Goal: Navigation & Orientation: Find specific page/section

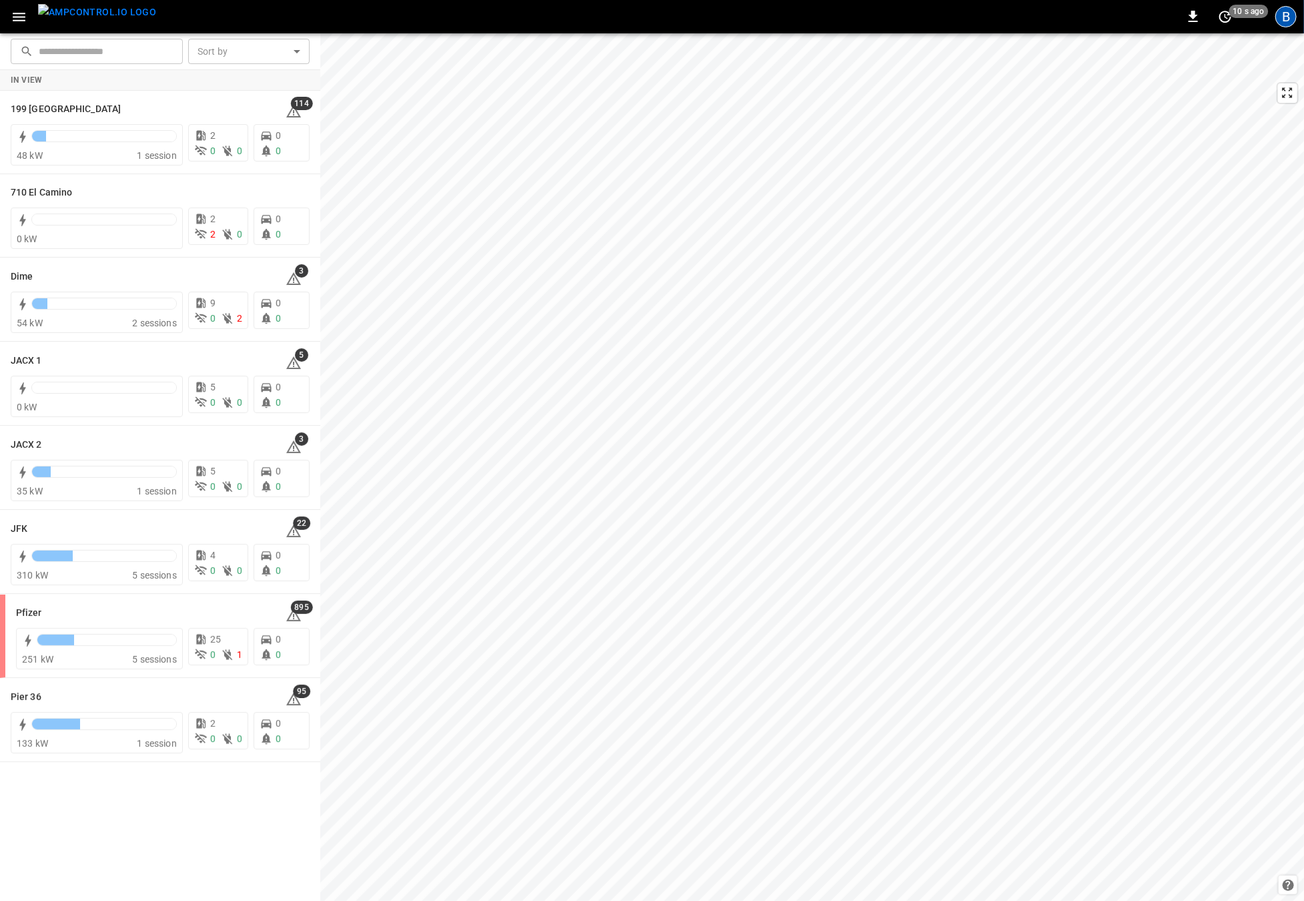
click at [1279, 23] on div "B" at bounding box center [1285, 16] width 21 height 21
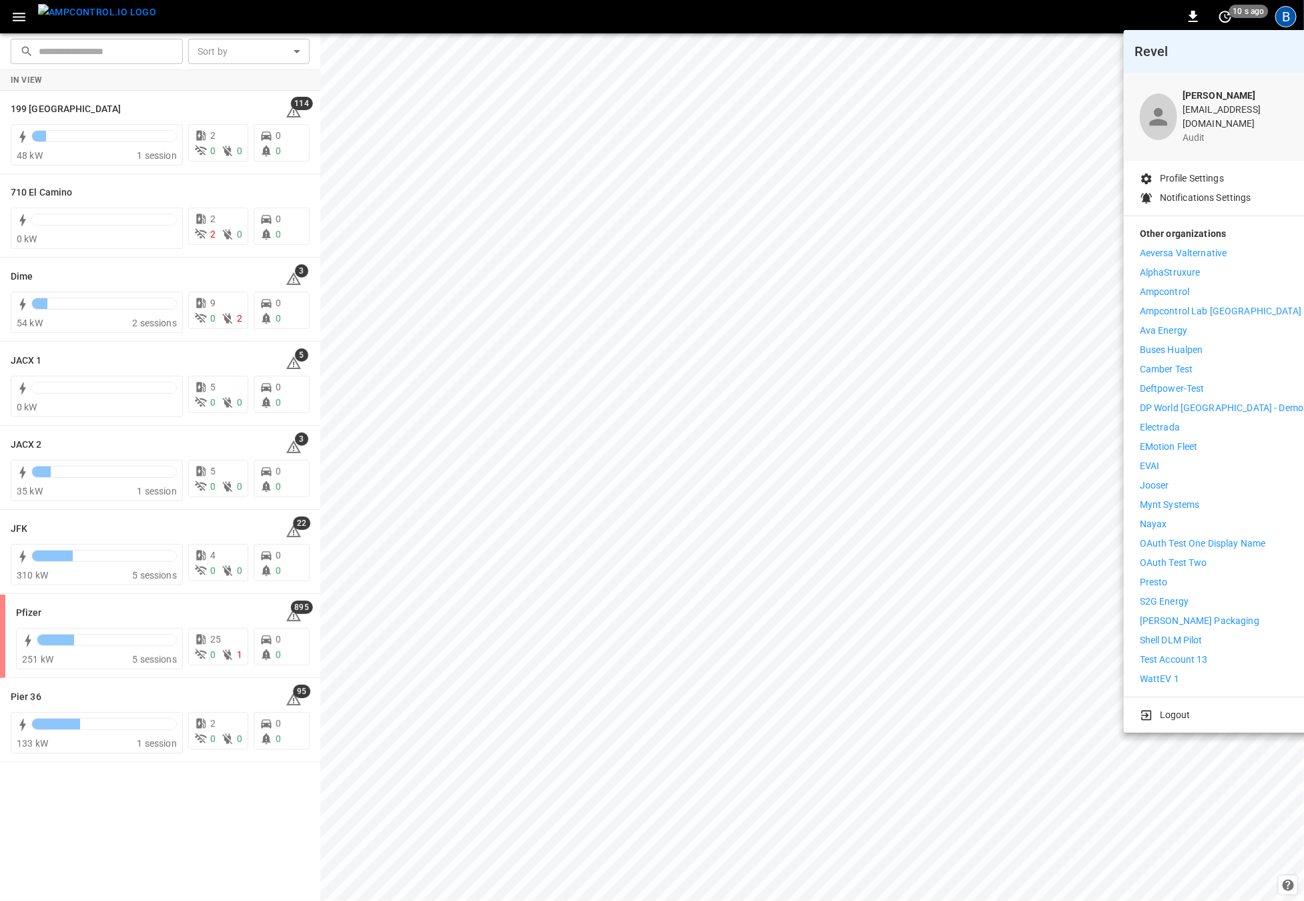
click at [1238, 708] on li "Logout" at bounding box center [1221, 715] width 163 height 14
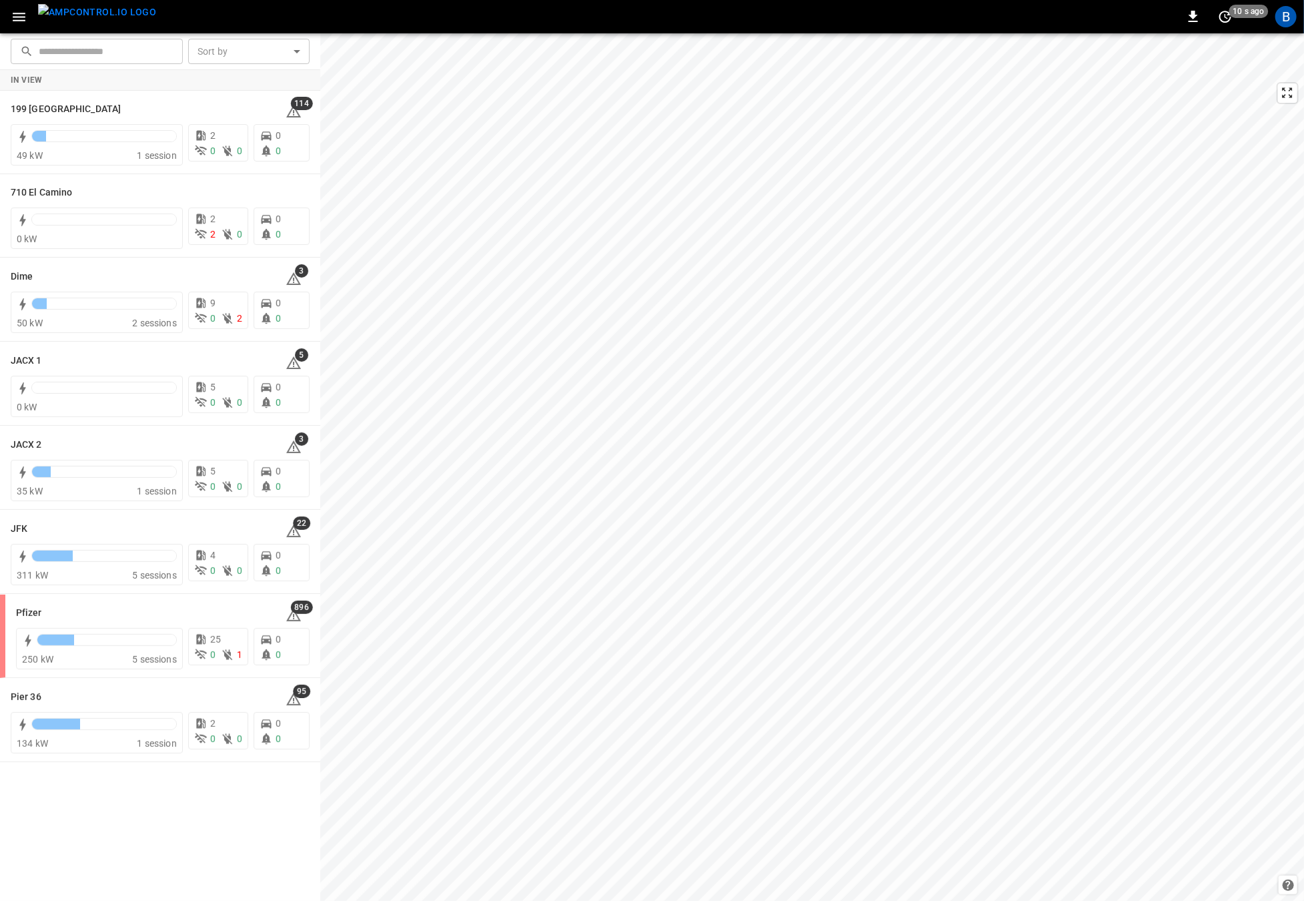
click at [20, 15] on icon "button" at bounding box center [19, 17] width 17 height 17
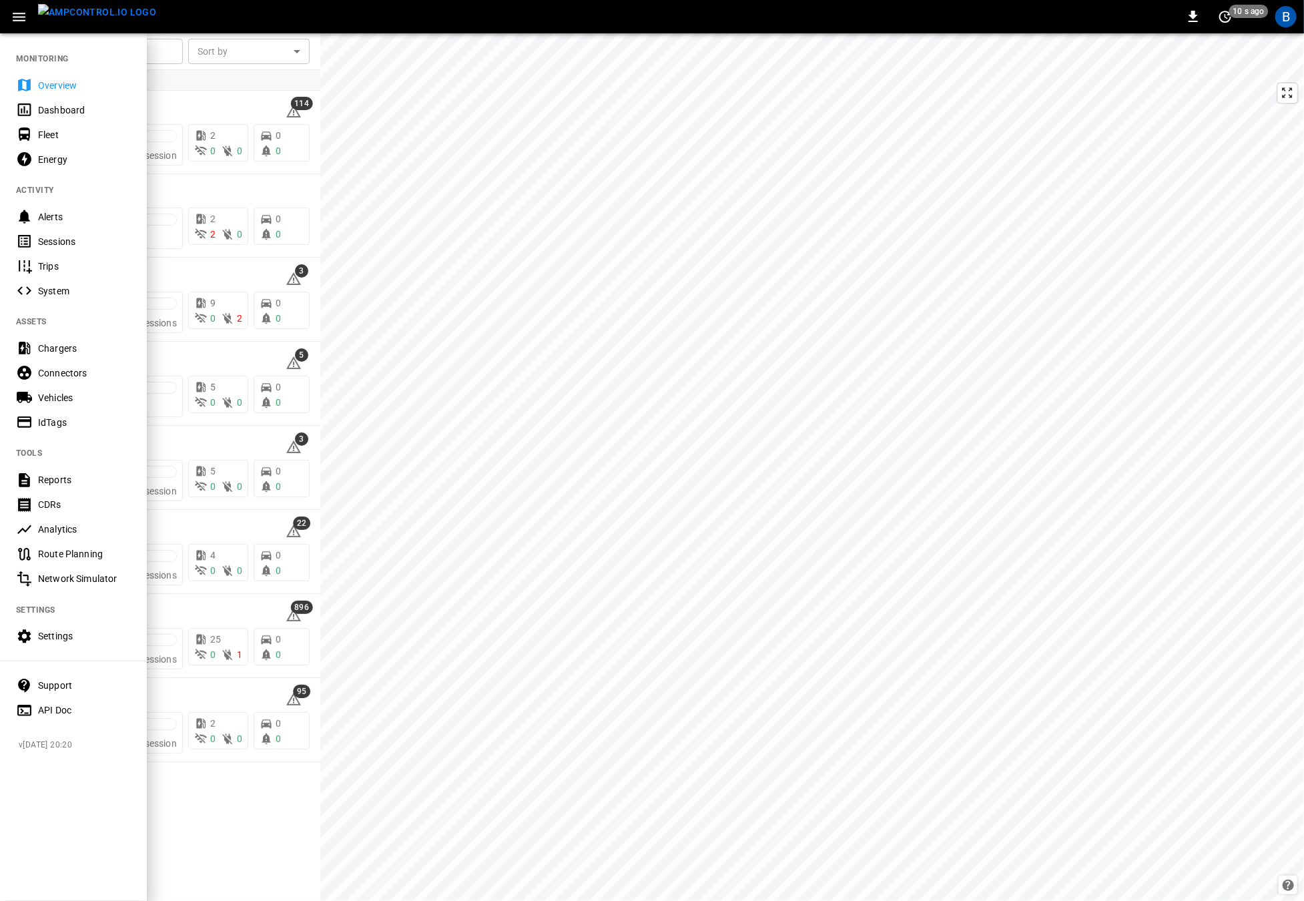
click at [62, 873] on div "MONITORING Overview Dashboard Fleet Energy ACTIVITY Alerts Sessions Trips Syste…" at bounding box center [73, 466] width 147 height 869
click at [127, 862] on div "MONITORING Overview Dashboard Fleet Energy ACTIVITY Alerts Sessions Trips Syste…" at bounding box center [73, 466] width 147 height 869
click at [127, 854] on div "MONITORING Overview Dashboard Fleet Energy ACTIVITY Alerts Sessions Trips Syste…" at bounding box center [73, 466] width 147 height 869
click at [38, 82] on div "Overview" at bounding box center [84, 85] width 93 height 13
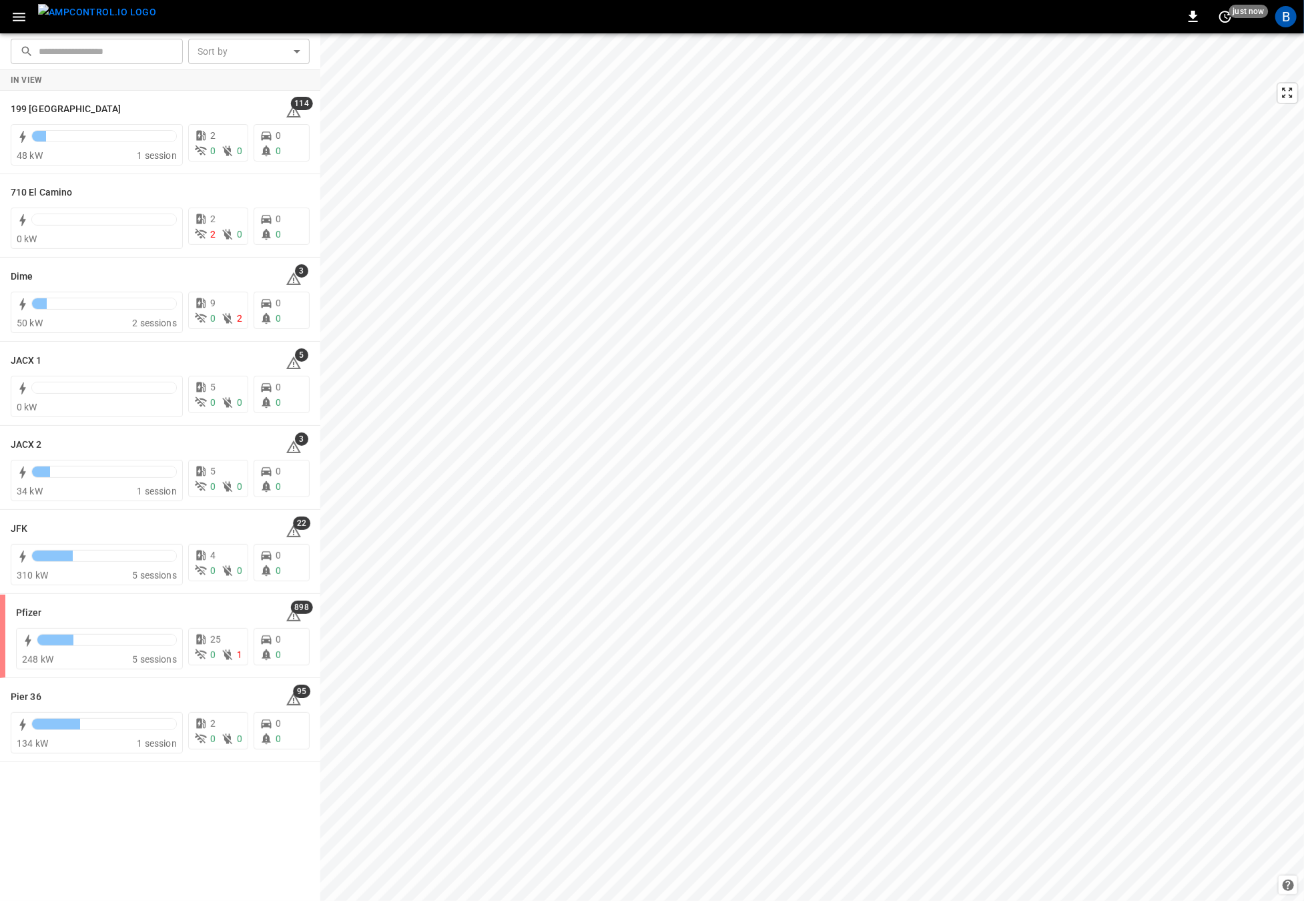
click at [13, 17] on icon "button" at bounding box center [19, 17] width 17 height 17
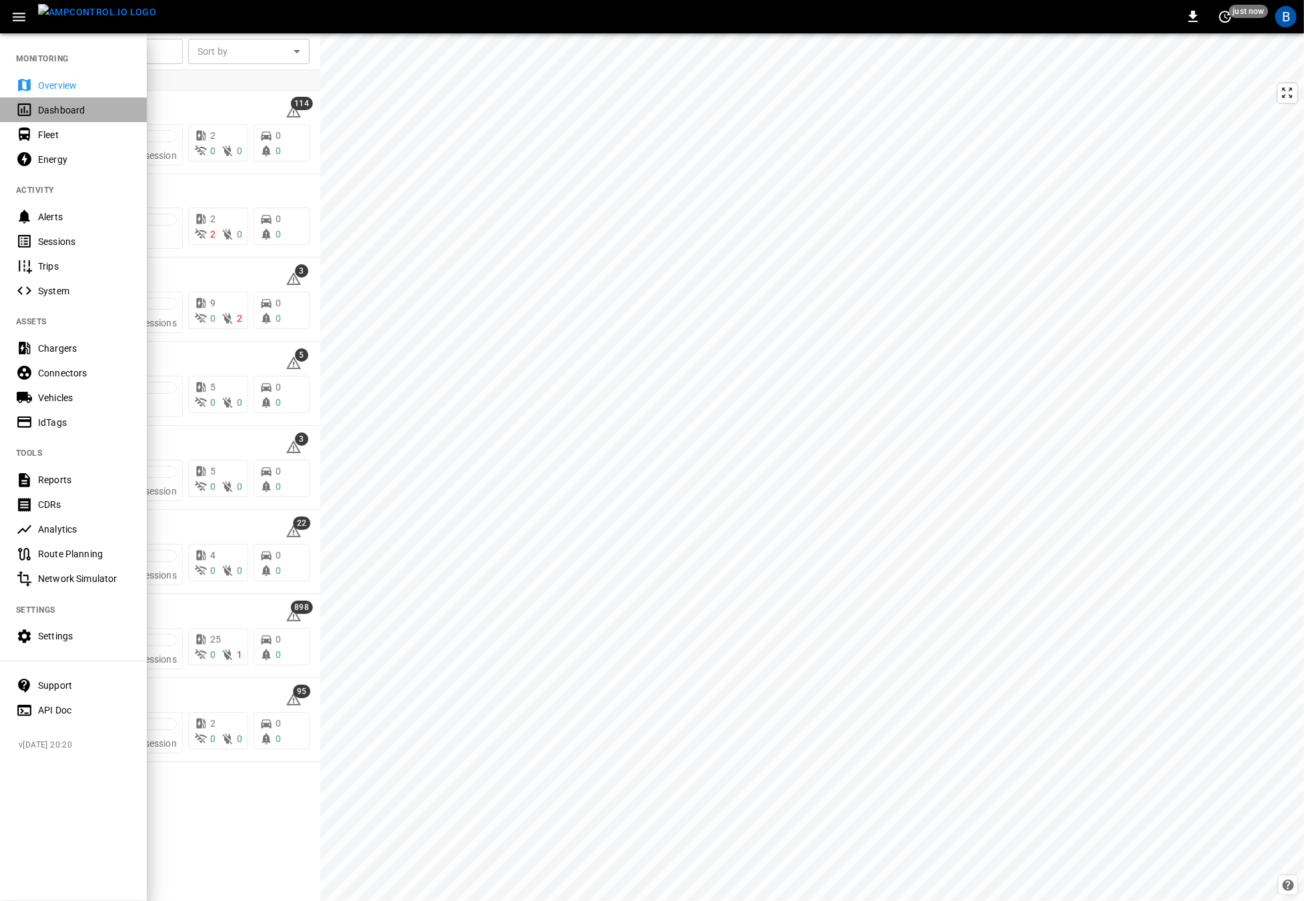
click at [62, 114] on div "Dashboard" at bounding box center [84, 109] width 93 height 13
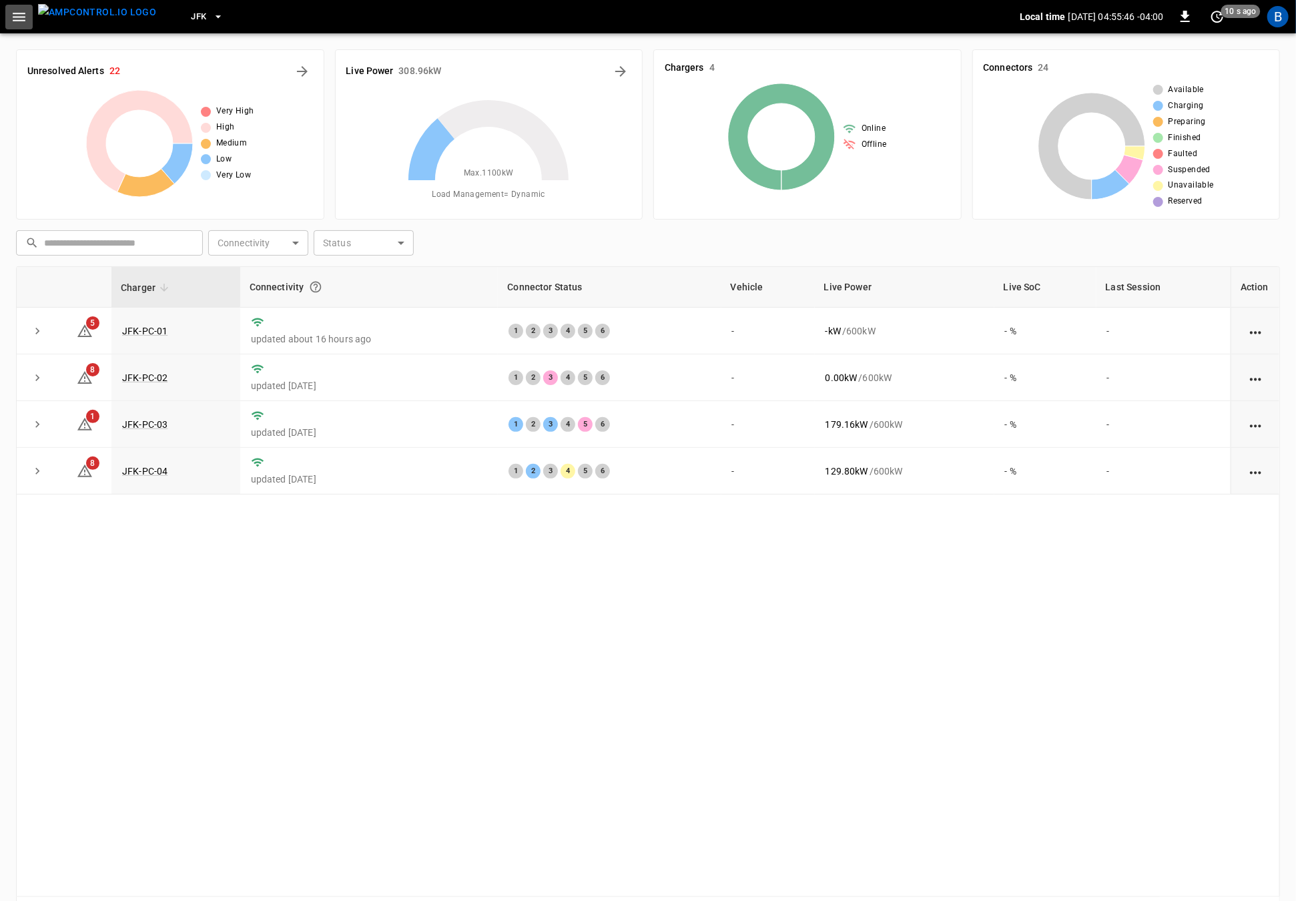
click at [19, 10] on icon "button" at bounding box center [19, 17] width 17 height 17
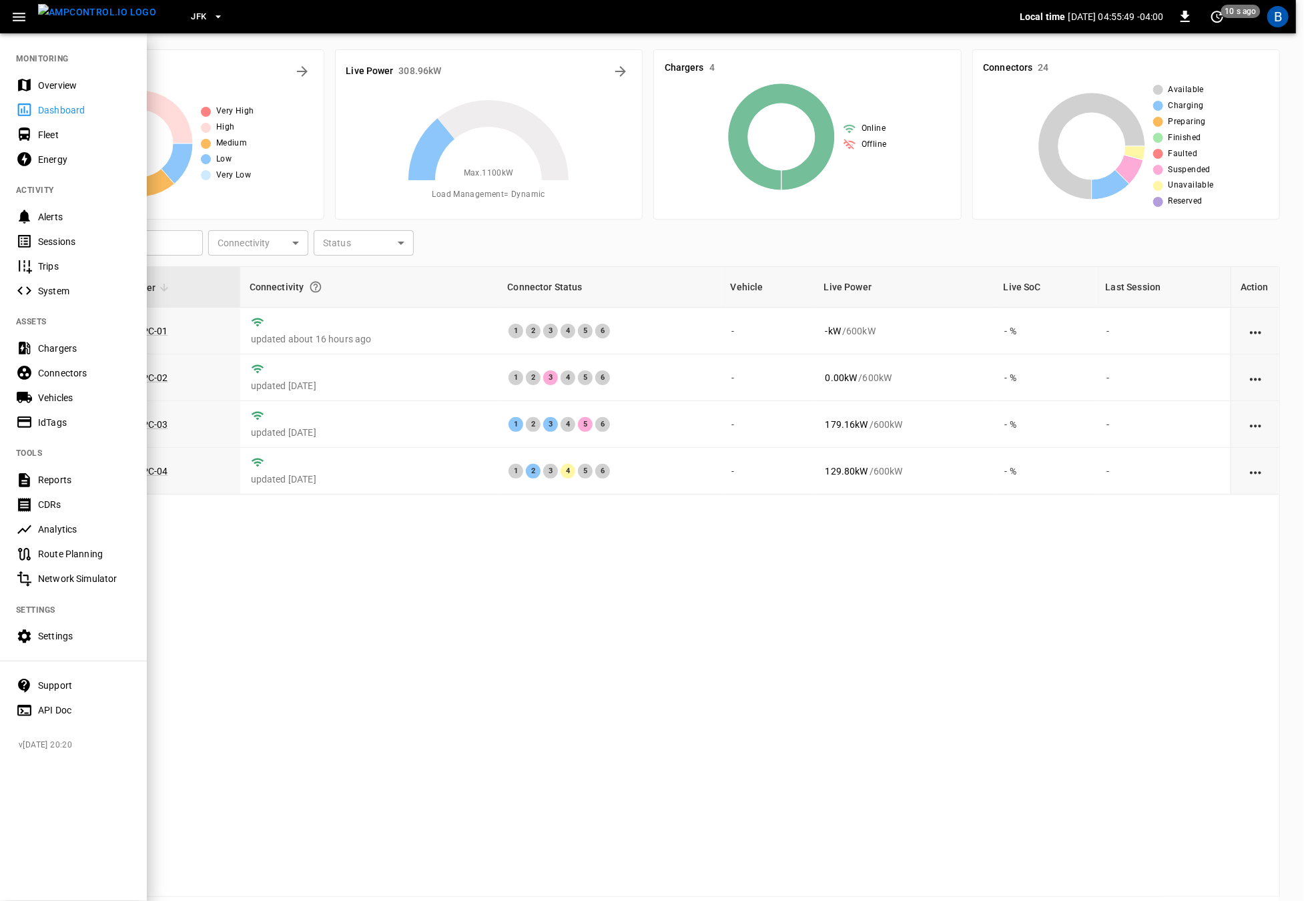
click at [531, 582] on div at bounding box center [652, 450] width 1304 height 901
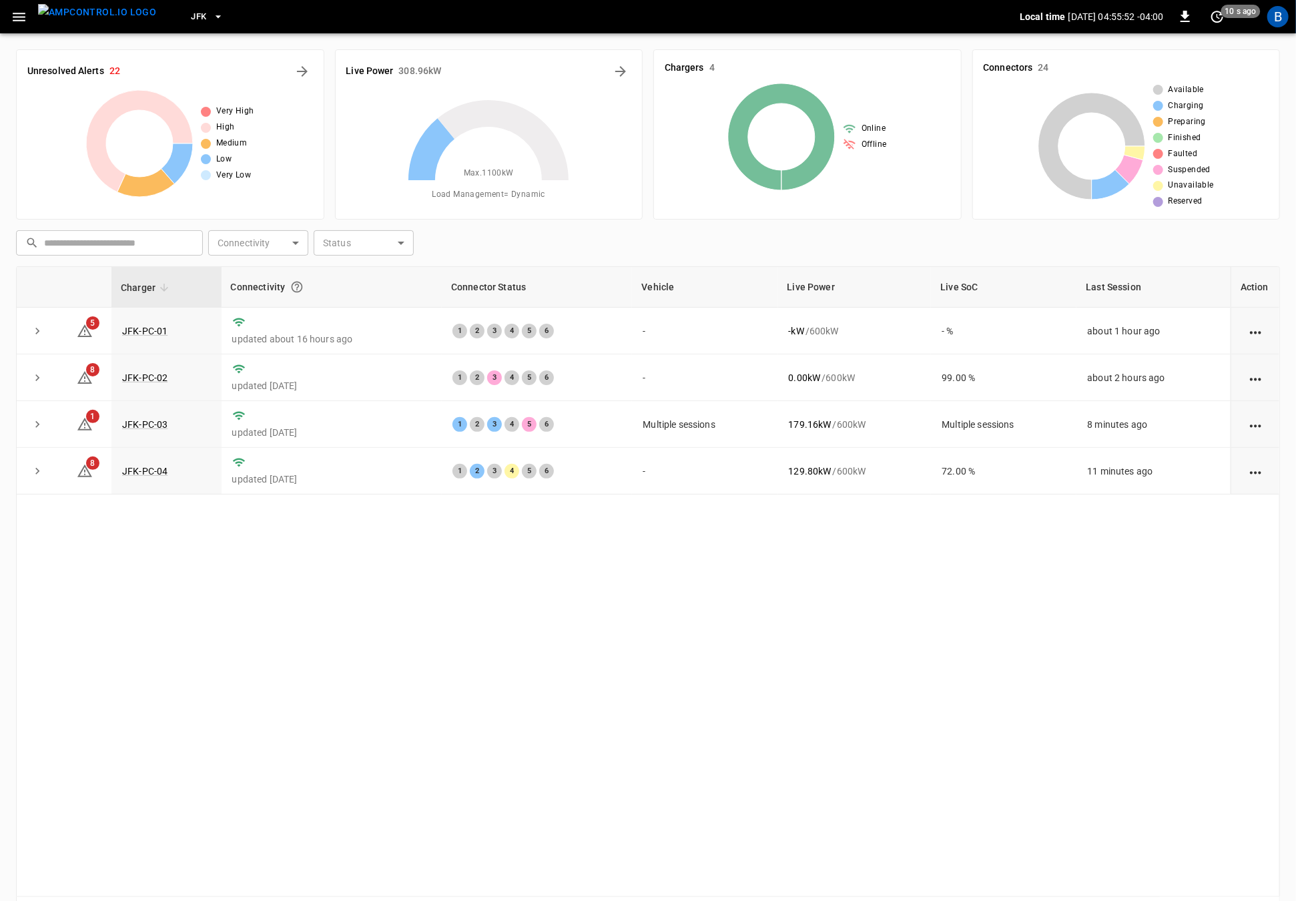
click at [545, 635] on div "Charger Connectivity Connector Status Vehicle Live Power Live SoC Last Session …" at bounding box center [648, 581] width 1264 height 631
click at [19, 14] on icon "button" at bounding box center [19, 17] width 17 height 17
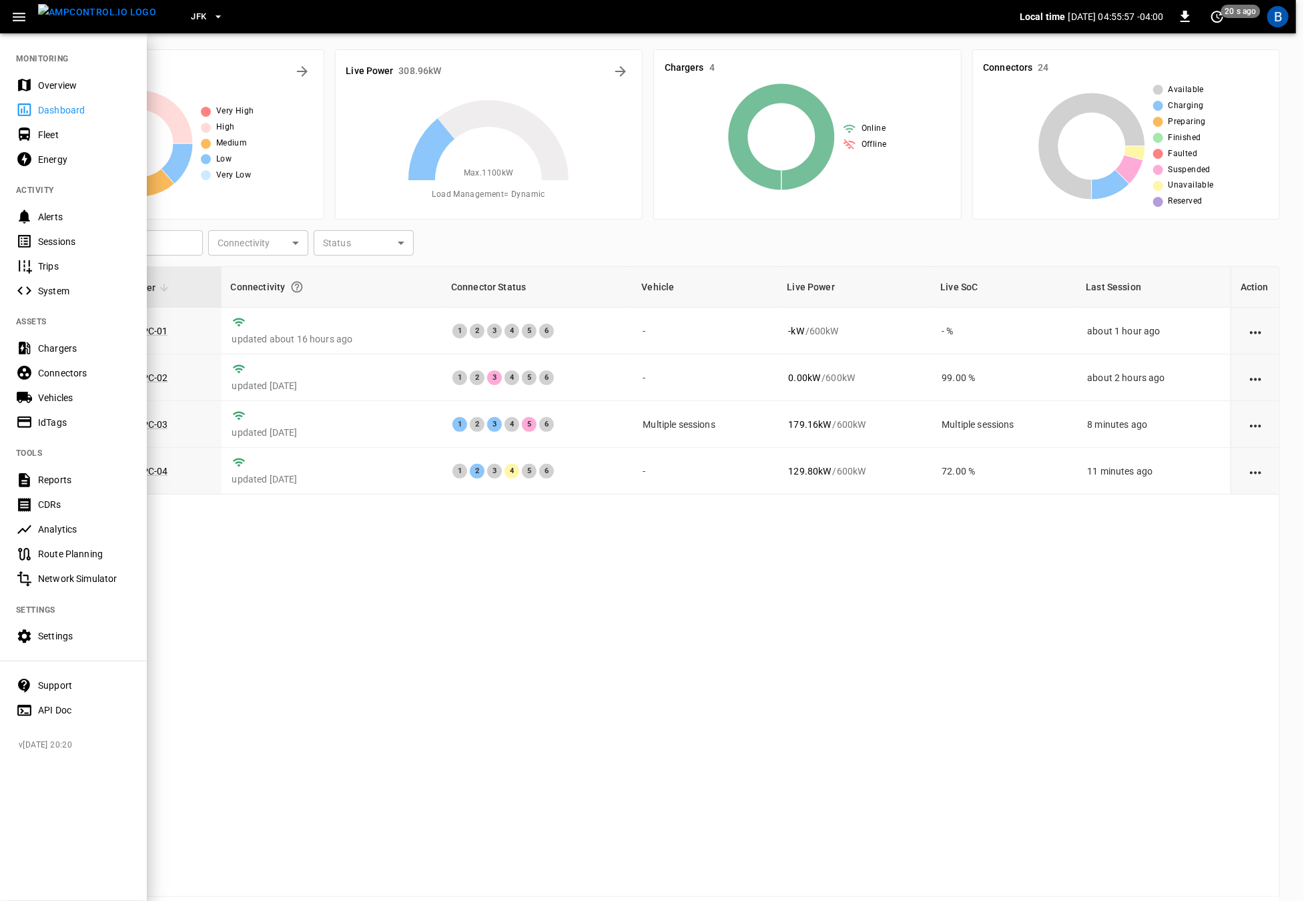
click at [65, 132] on div "Fleet" at bounding box center [84, 134] width 93 height 13
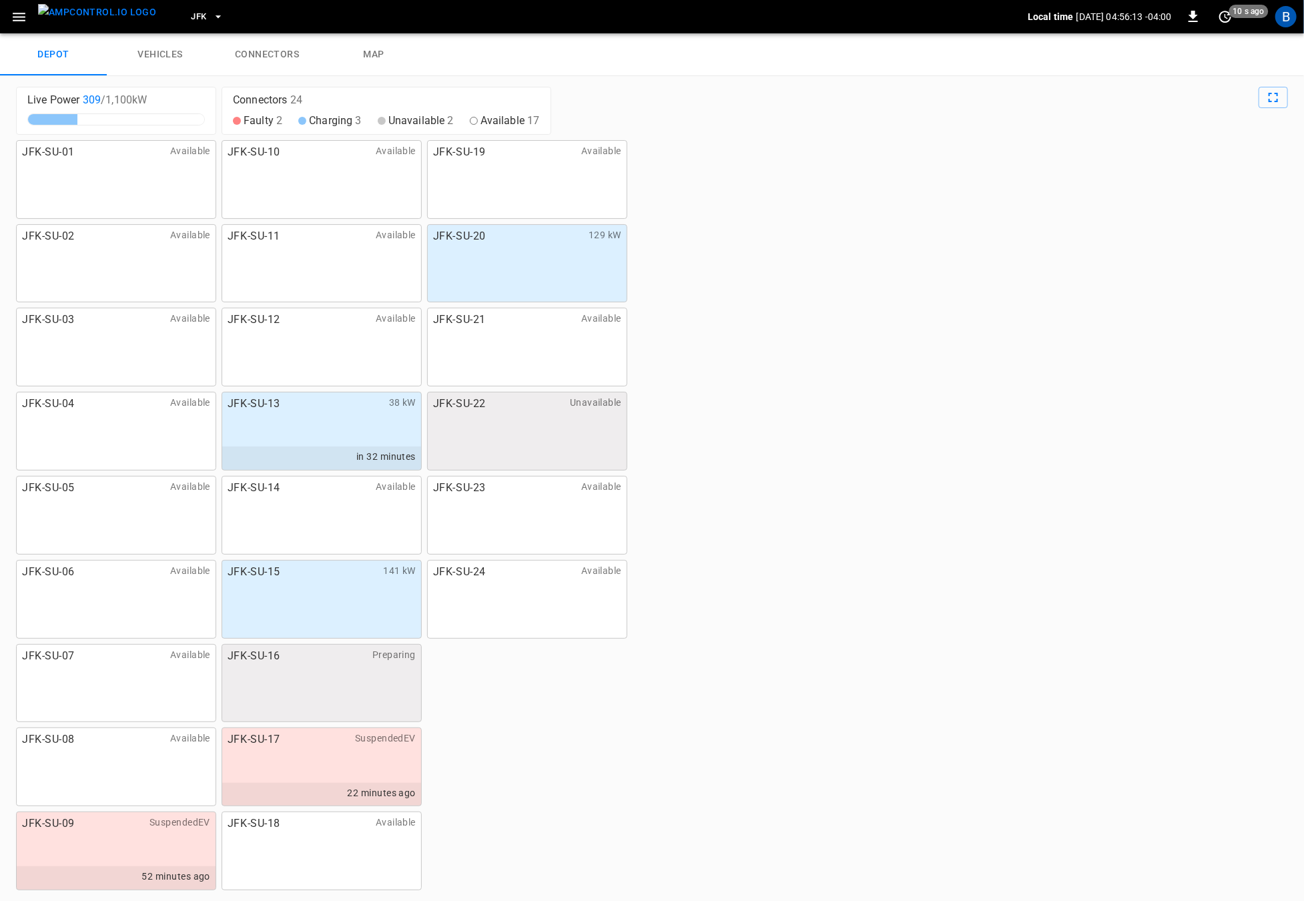
click at [151, 60] on link "vehicles" at bounding box center [160, 54] width 107 height 43
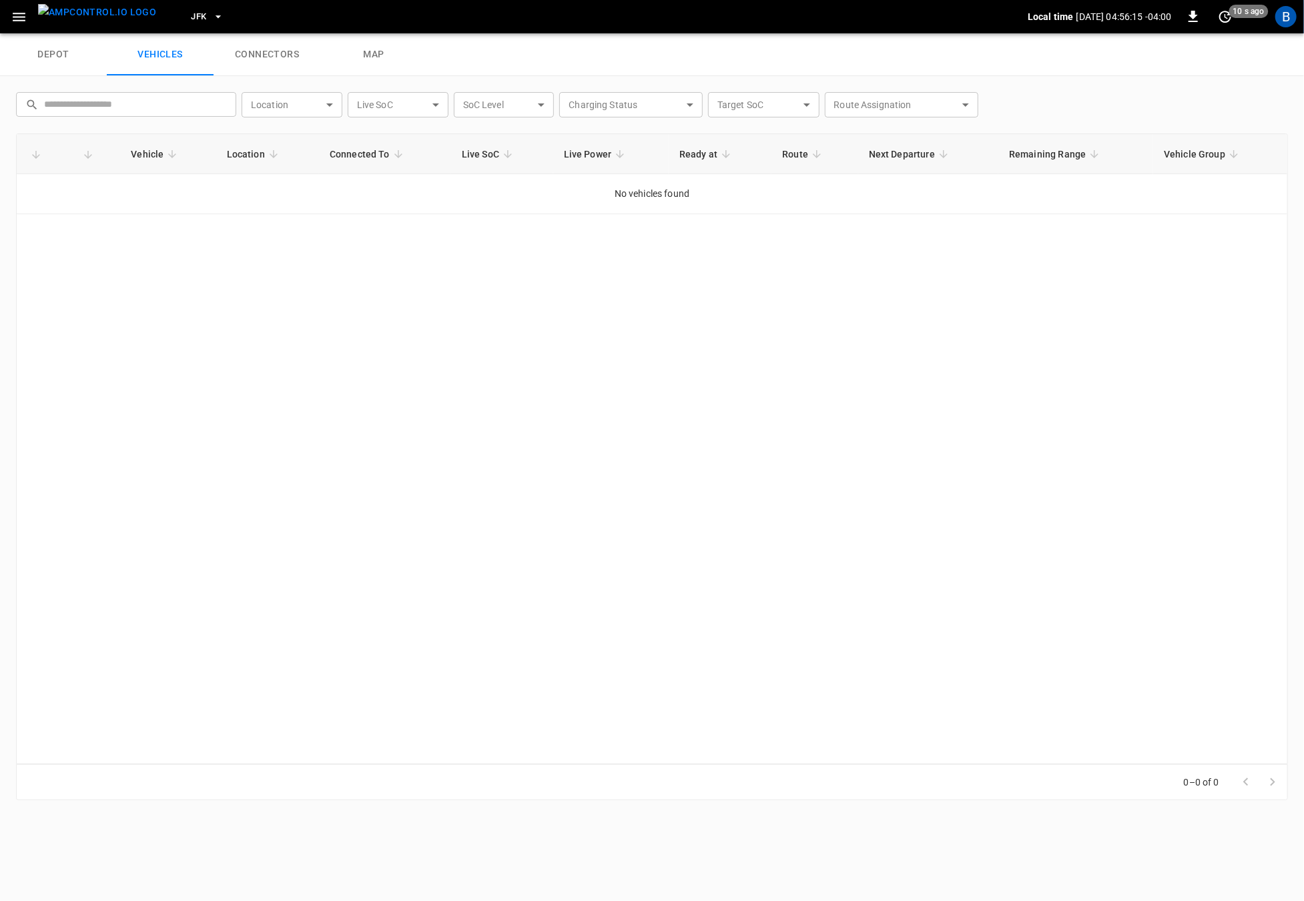
click at [45, 46] on link "depot" at bounding box center [53, 54] width 107 height 43
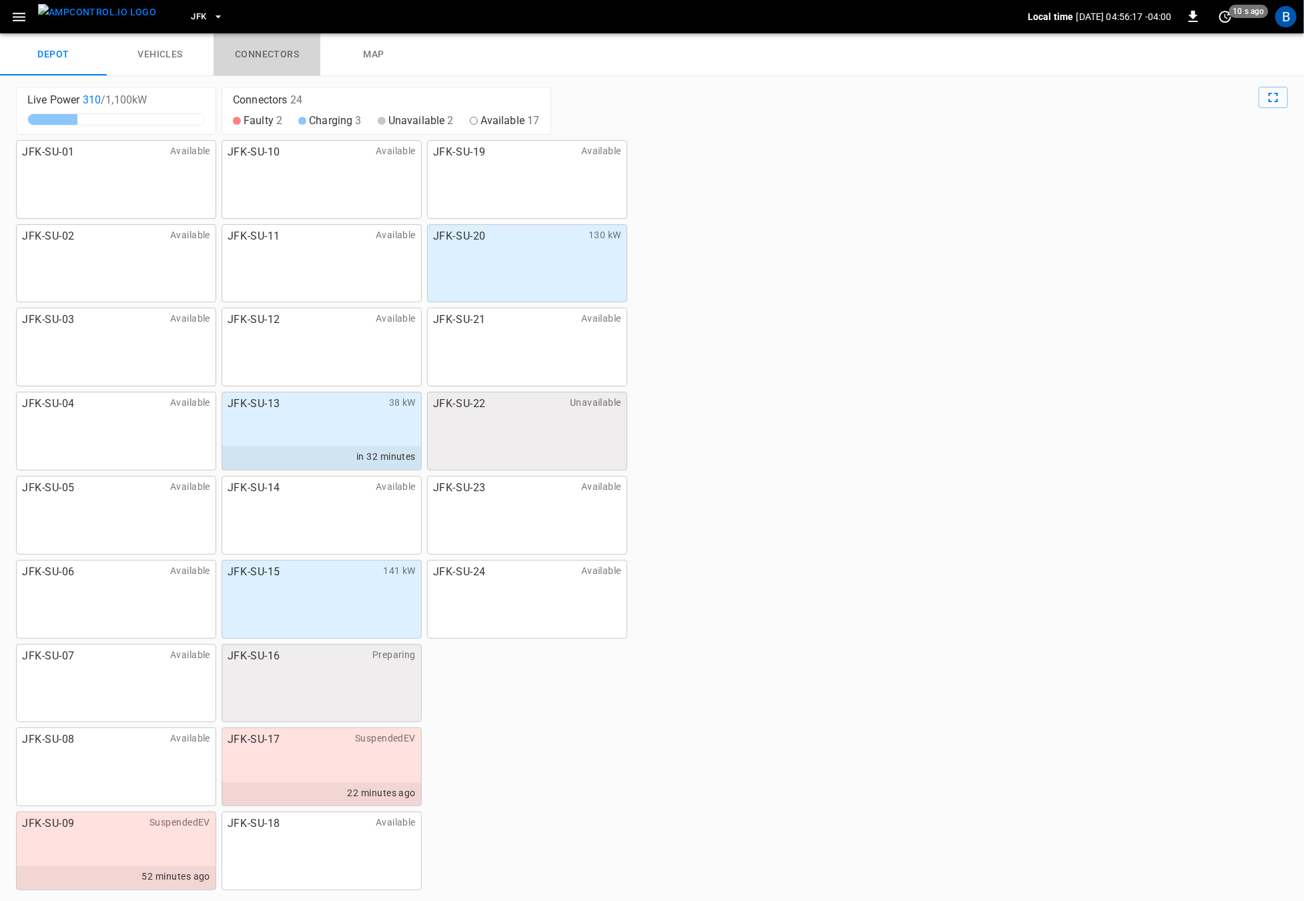
click at [249, 52] on link "connectors" at bounding box center [267, 54] width 107 height 43
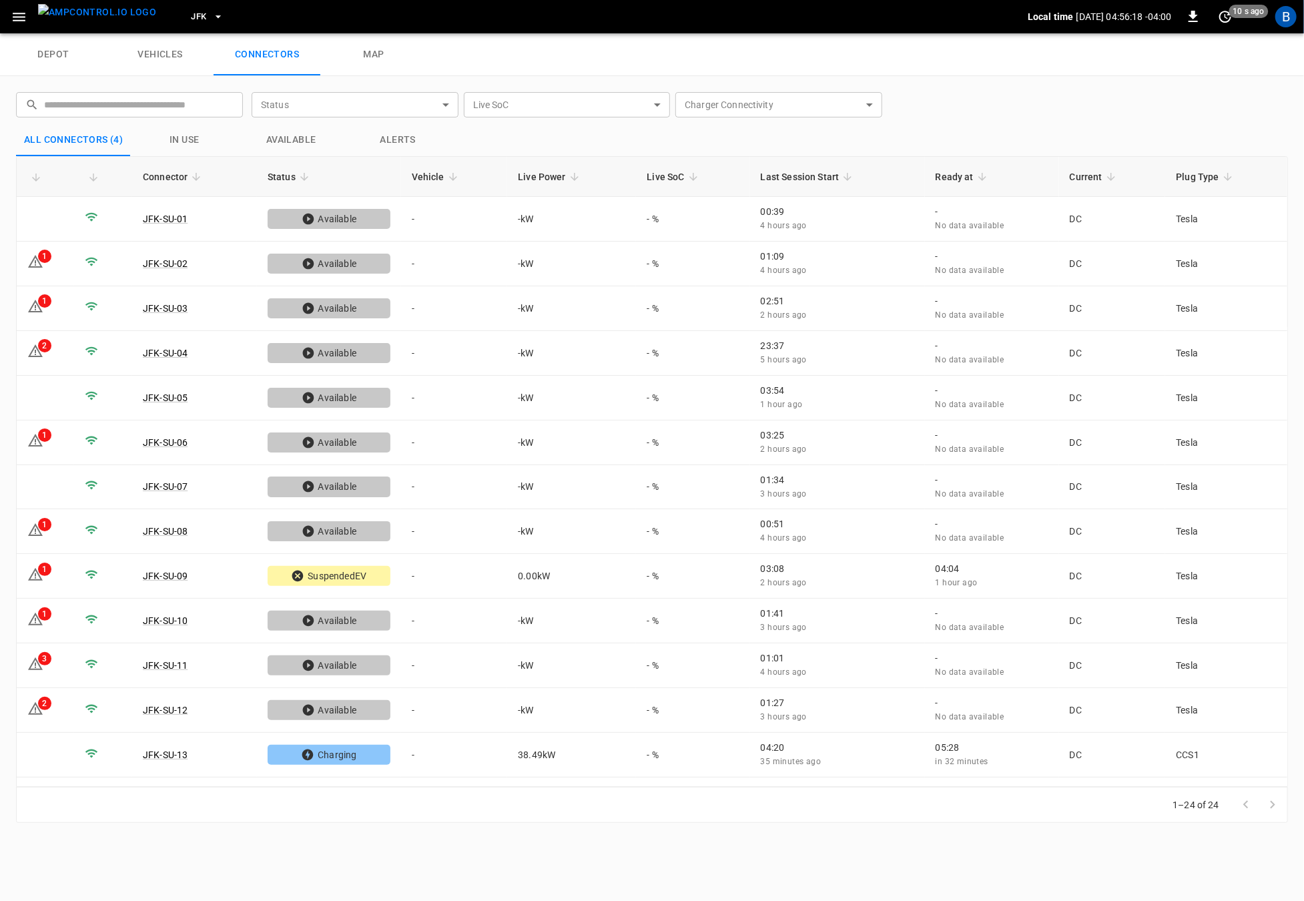
click at [176, 53] on link "vehicles" at bounding box center [160, 54] width 107 height 43
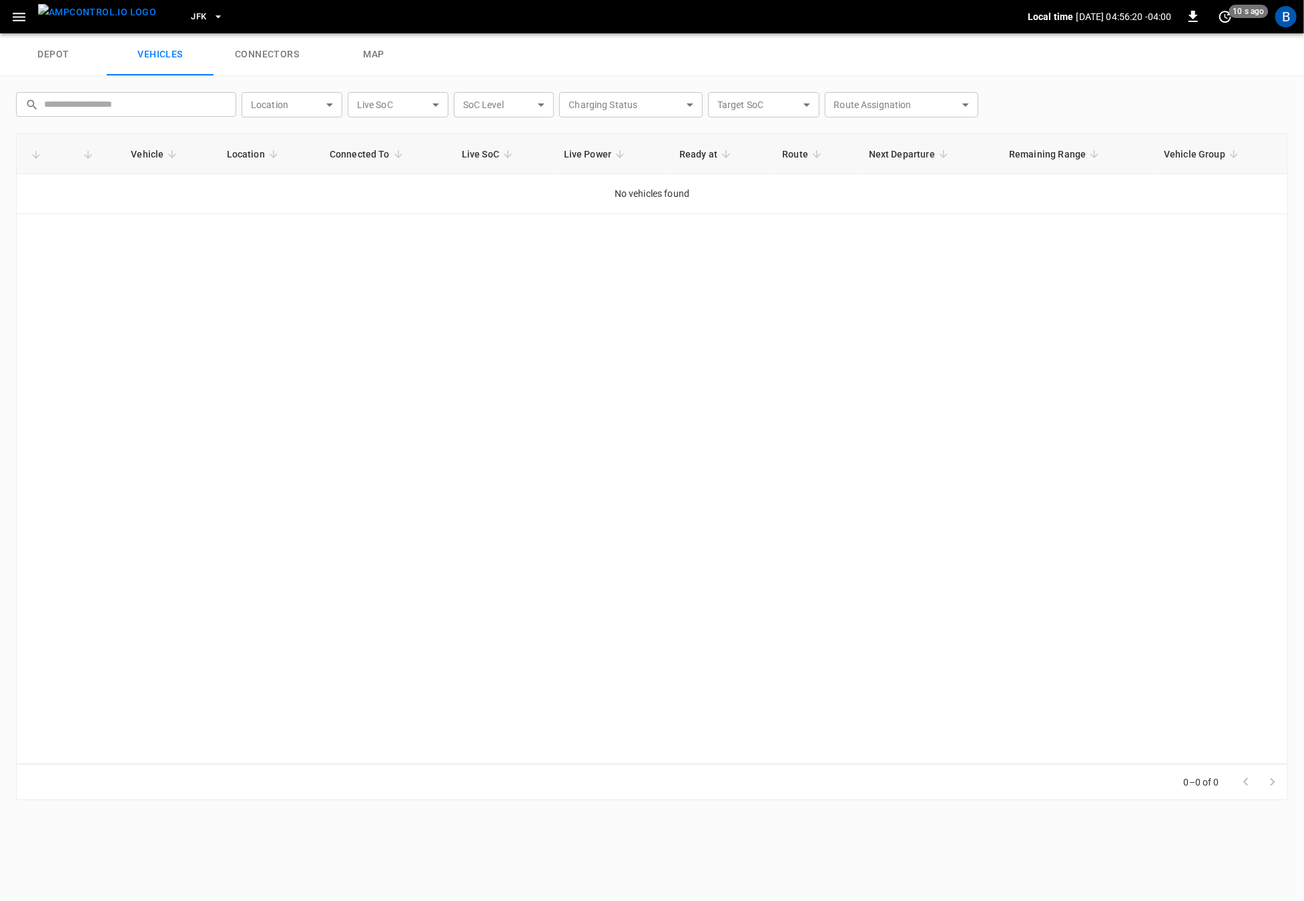
click at [304, 52] on link "connectors" at bounding box center [267, 54] width 107 height 43
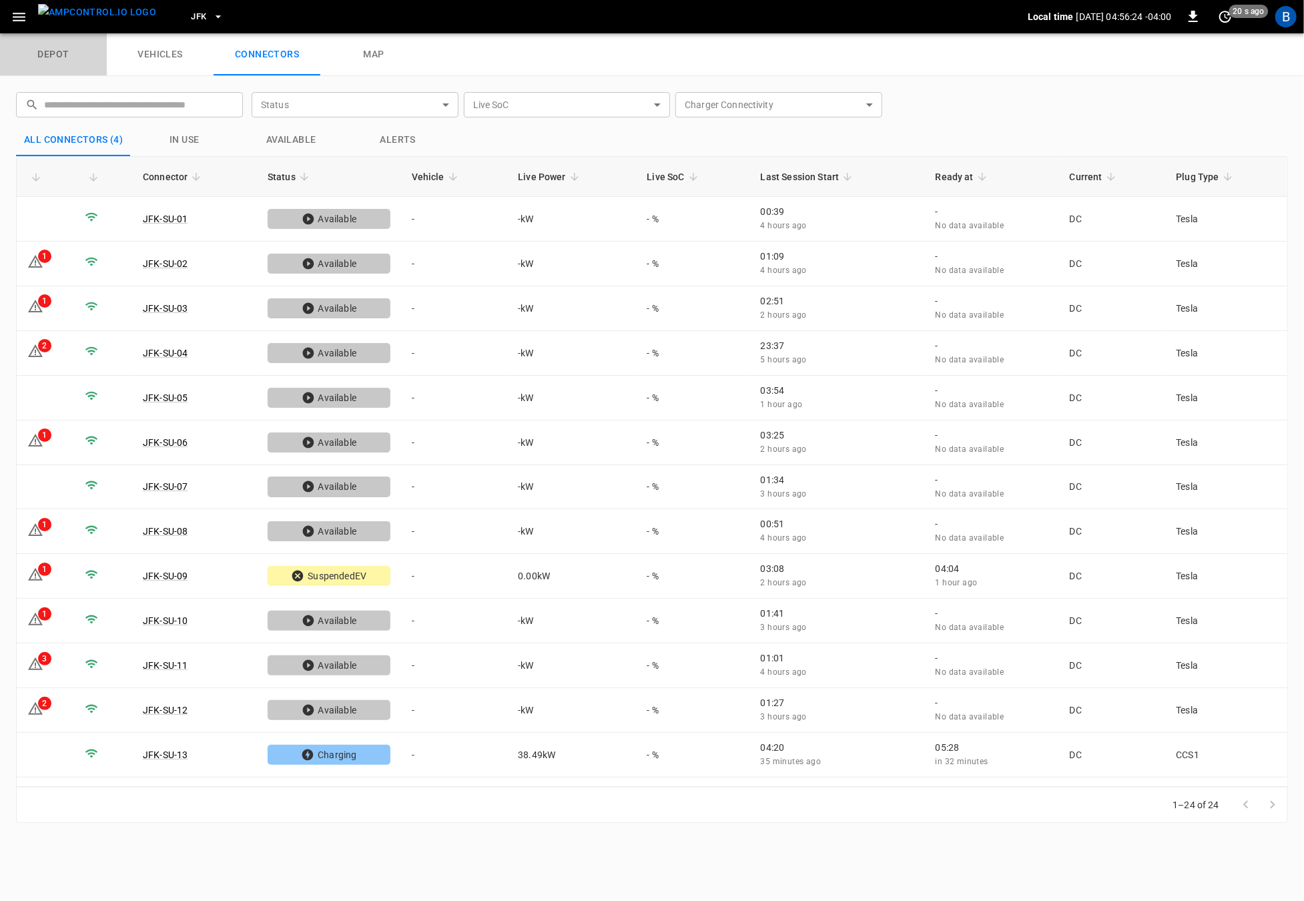
click at [62, 47] on link "depot" at bounding box center [53, 54] width 107 height 43
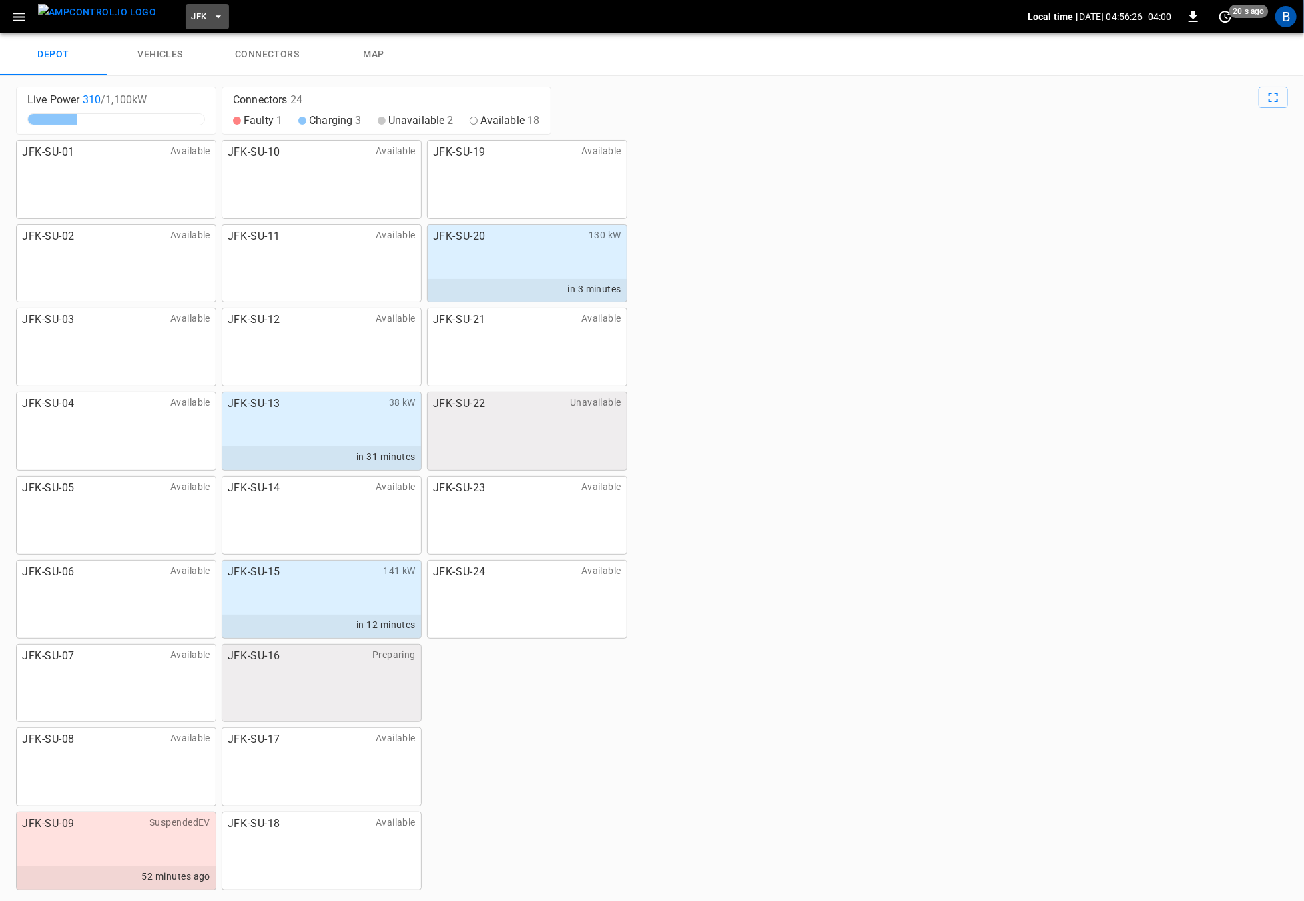
click at [191, 10] on span "JFK" at bounding box center [198, 16] width 15 height 15
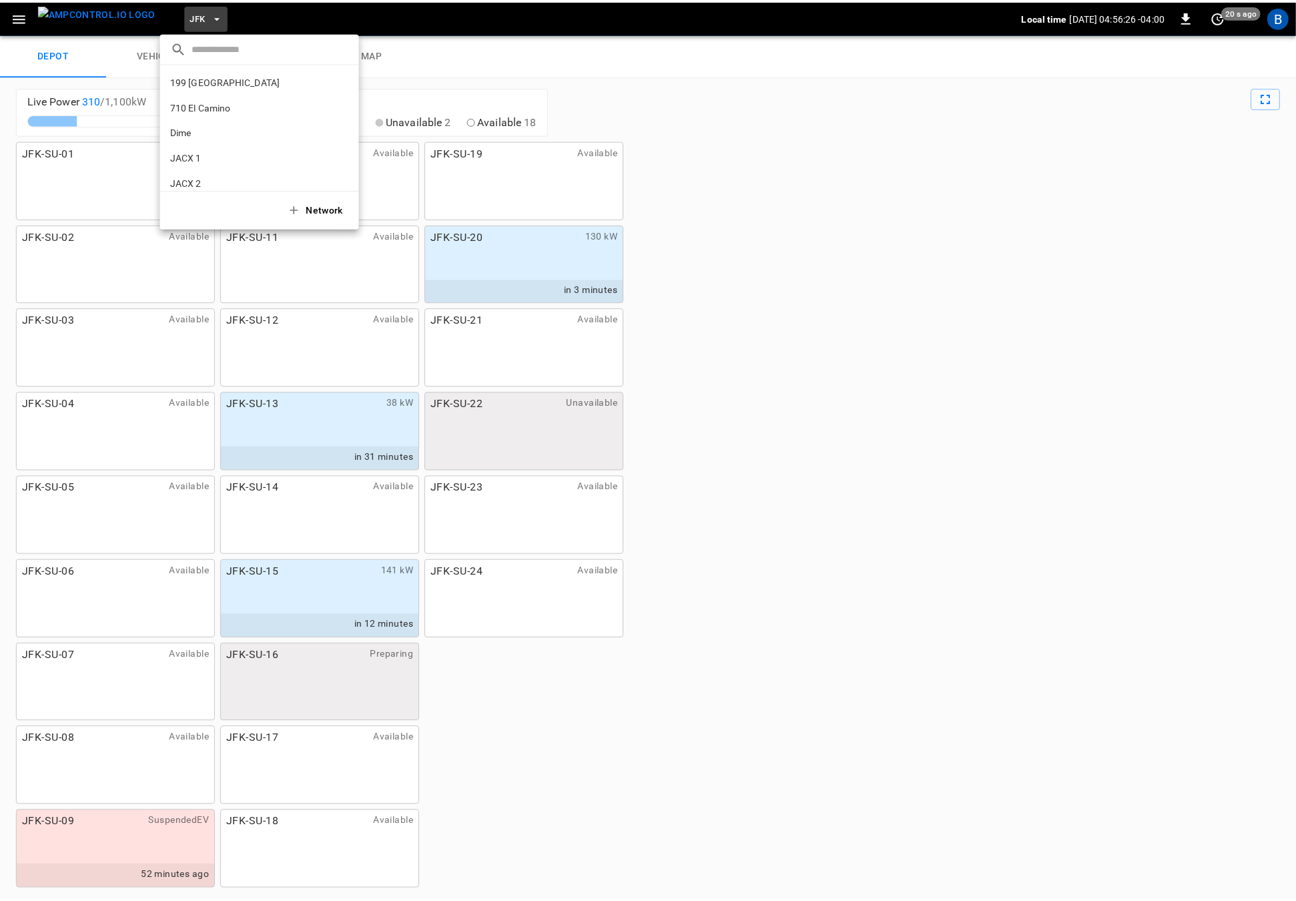
scroll to position [87, 0]
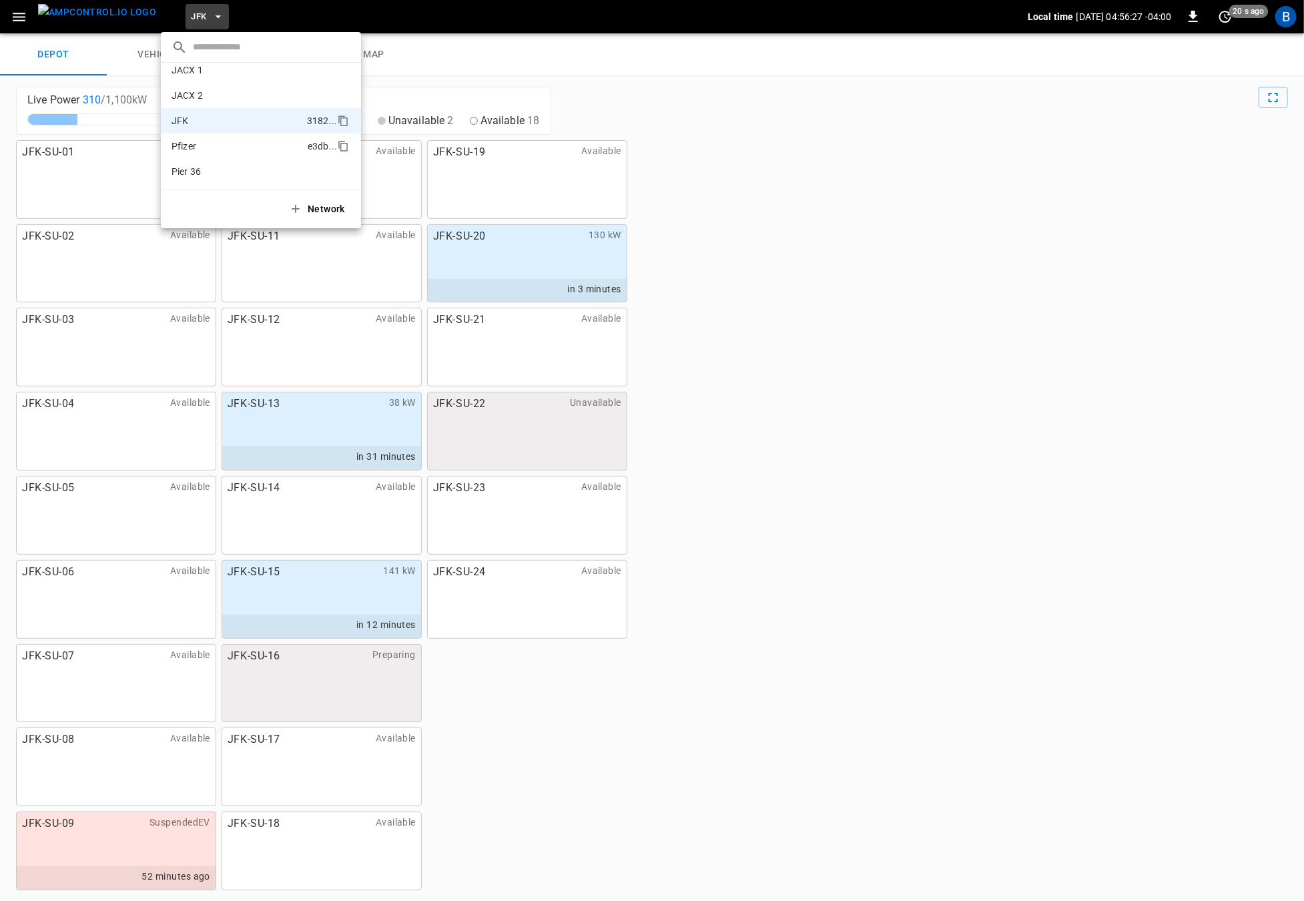
click at [208, 145] on p "Pfizer" at bounding box center [236, 145] width 131 height 13
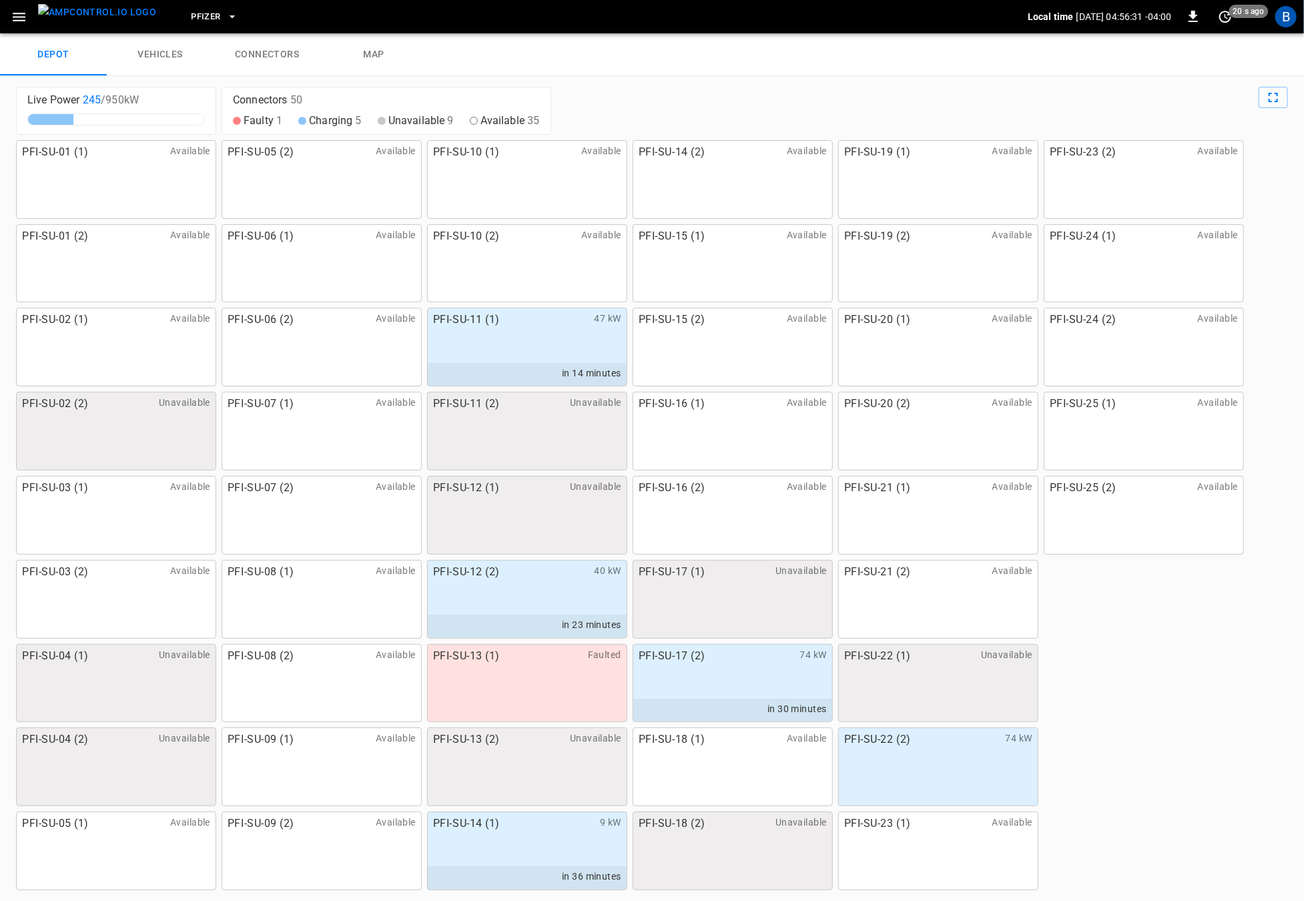
click at [377, 53] on link "map" at bounding box center [373, 54] width 107 height 43
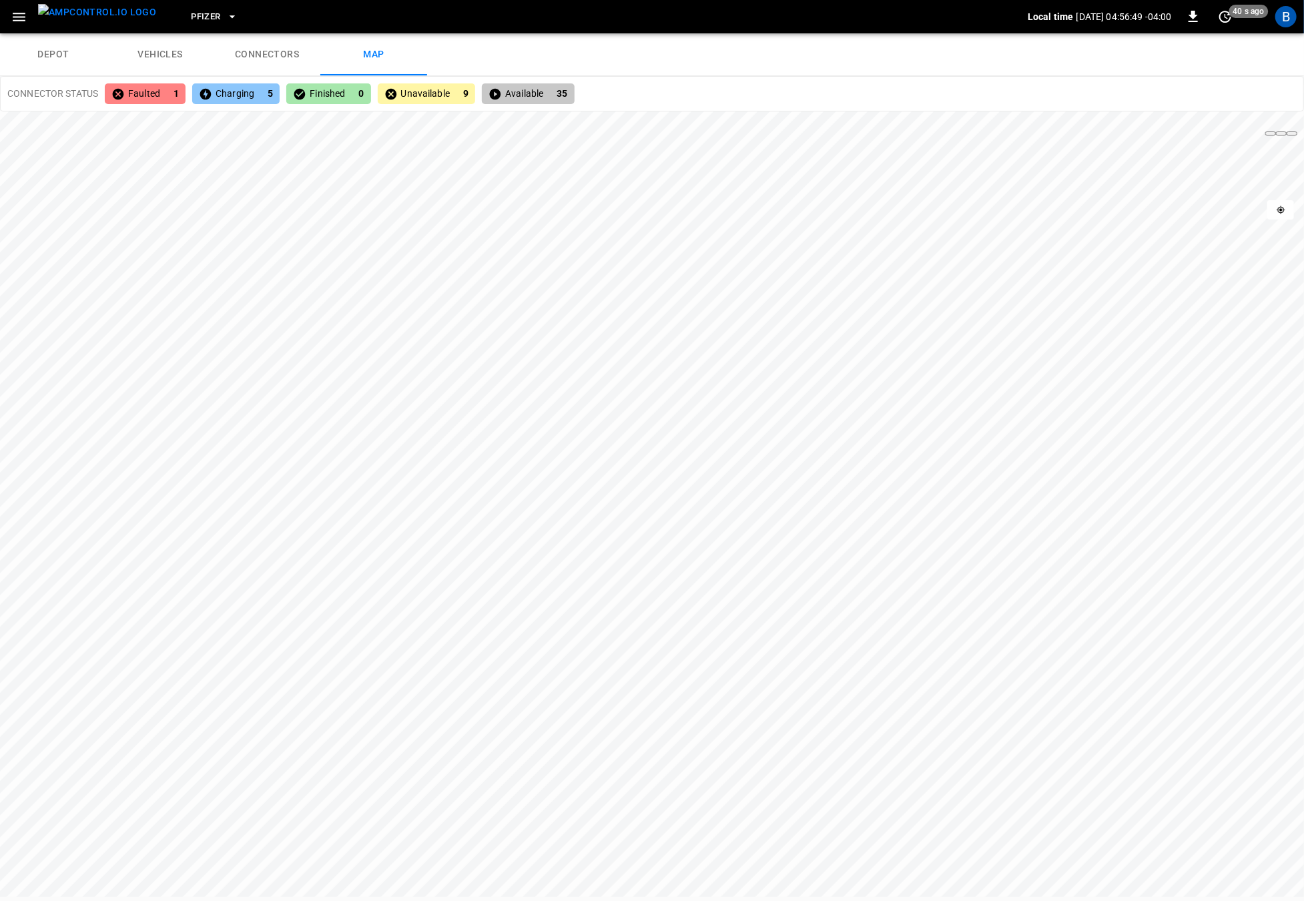
click at [1122, 79] on div at bounding box center [652, 450] width 1304 height 901
click at [1250, 89] on div at bounding box center [652, 450] width 1304 height 901
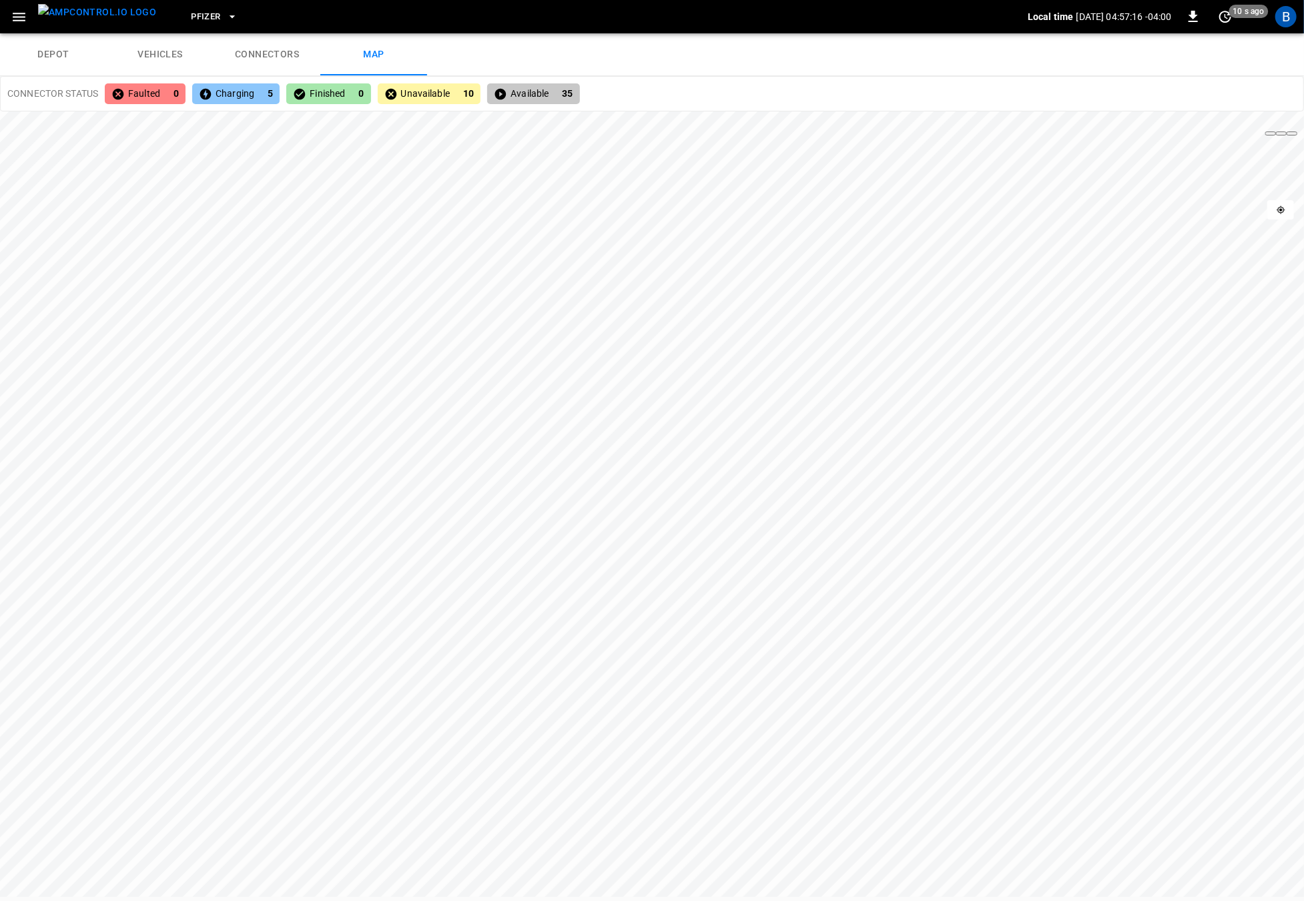
click at [1251, 115] on li "Satellite" at bounding box center [1261, 118] width 65 height 22
click at [1248, 165] on li "None" at bounding box center [1261, 162] width 65 height 22
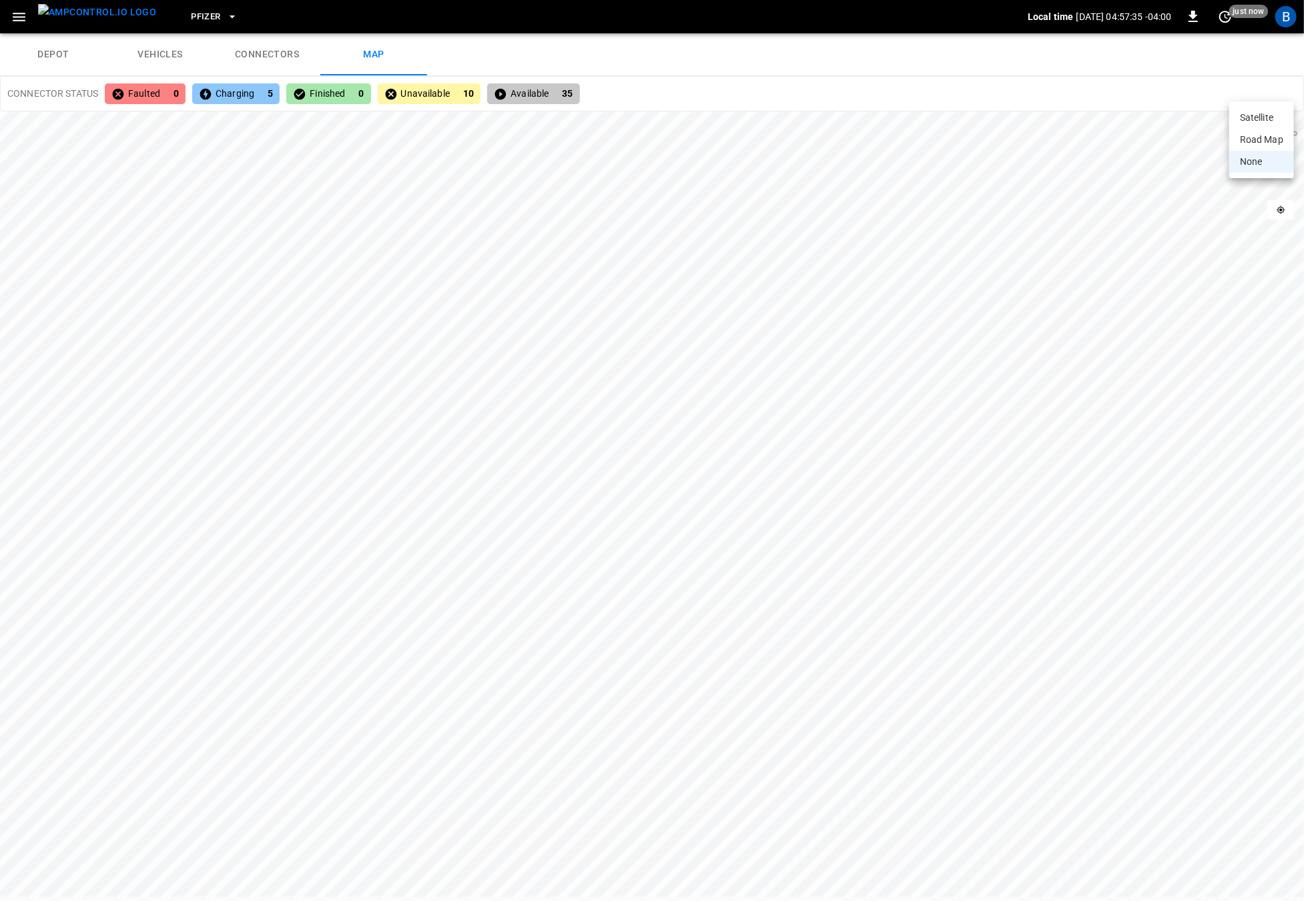
click at [877, 530] on div at bounding box center [652, 450] width 1304 height 901
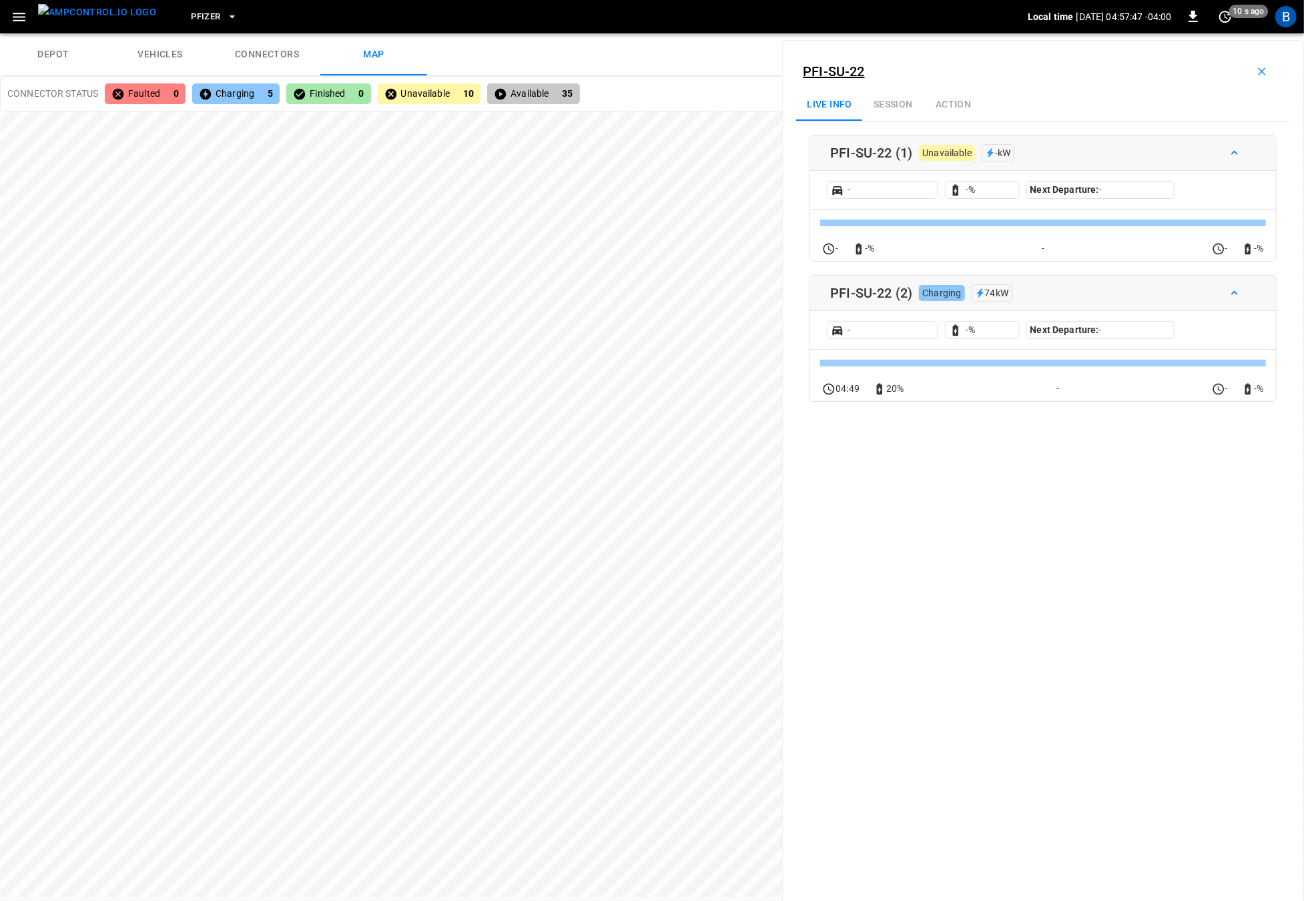
click at [898, 99] on div "Live info Session Action" at bounding box center [1043, 105] width 494 height 32
click at [895, 105] on div "Live info Session Action" at bounding box center [1043, 105] width 494 height 32
click at [951, 108] on div "Live info Session Action" at bounding box center [1043, 105] width 494 height 32
click at [1246, 68] on button "button" at bounding box center [1261, 71] width 43 height 21
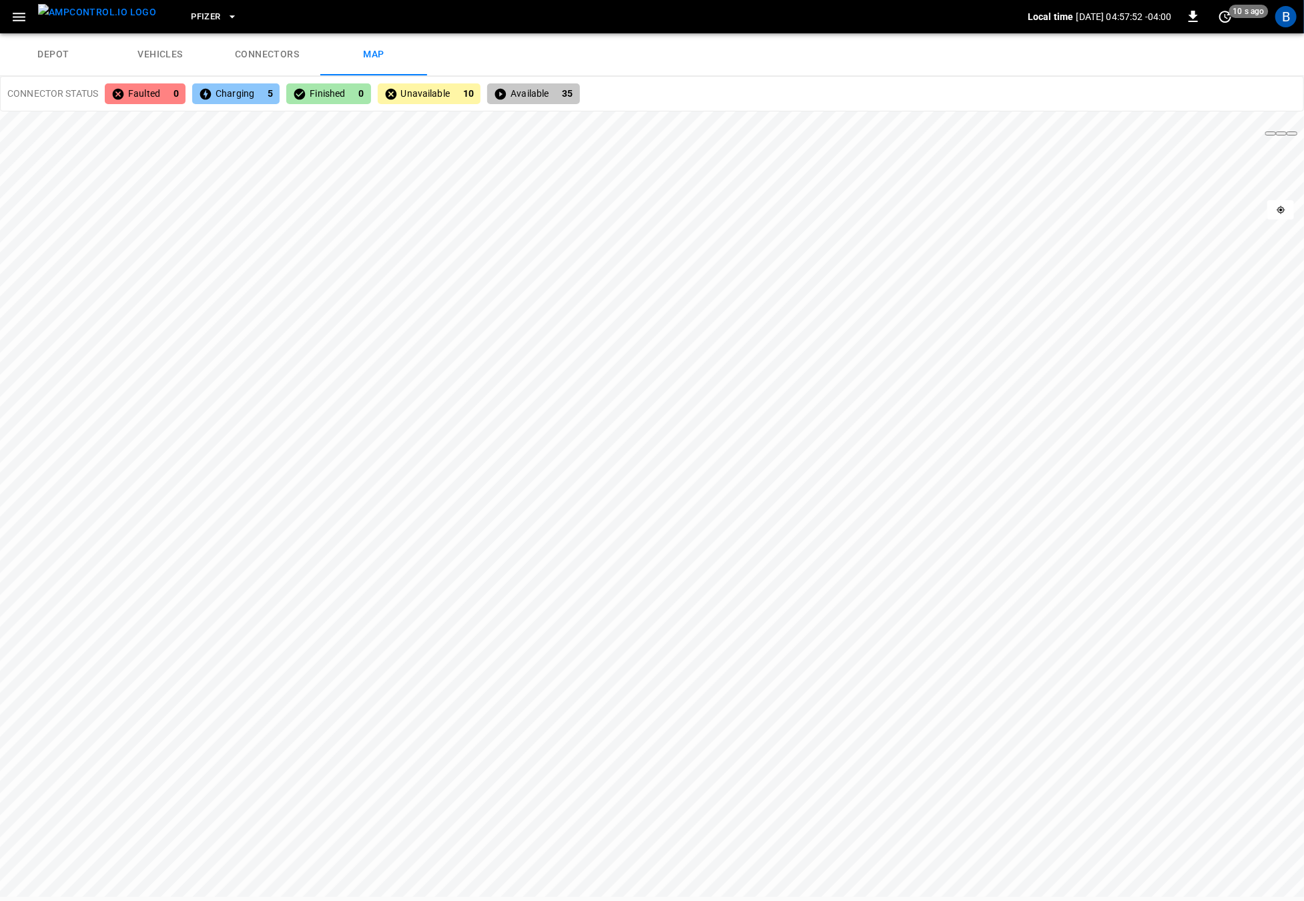
click at [1253, 93] on div at bounding box center [652, 450] width 1304 height 901
click at [65, 55] on link "depot" at bounding box center [53, 54] width 107 height 43
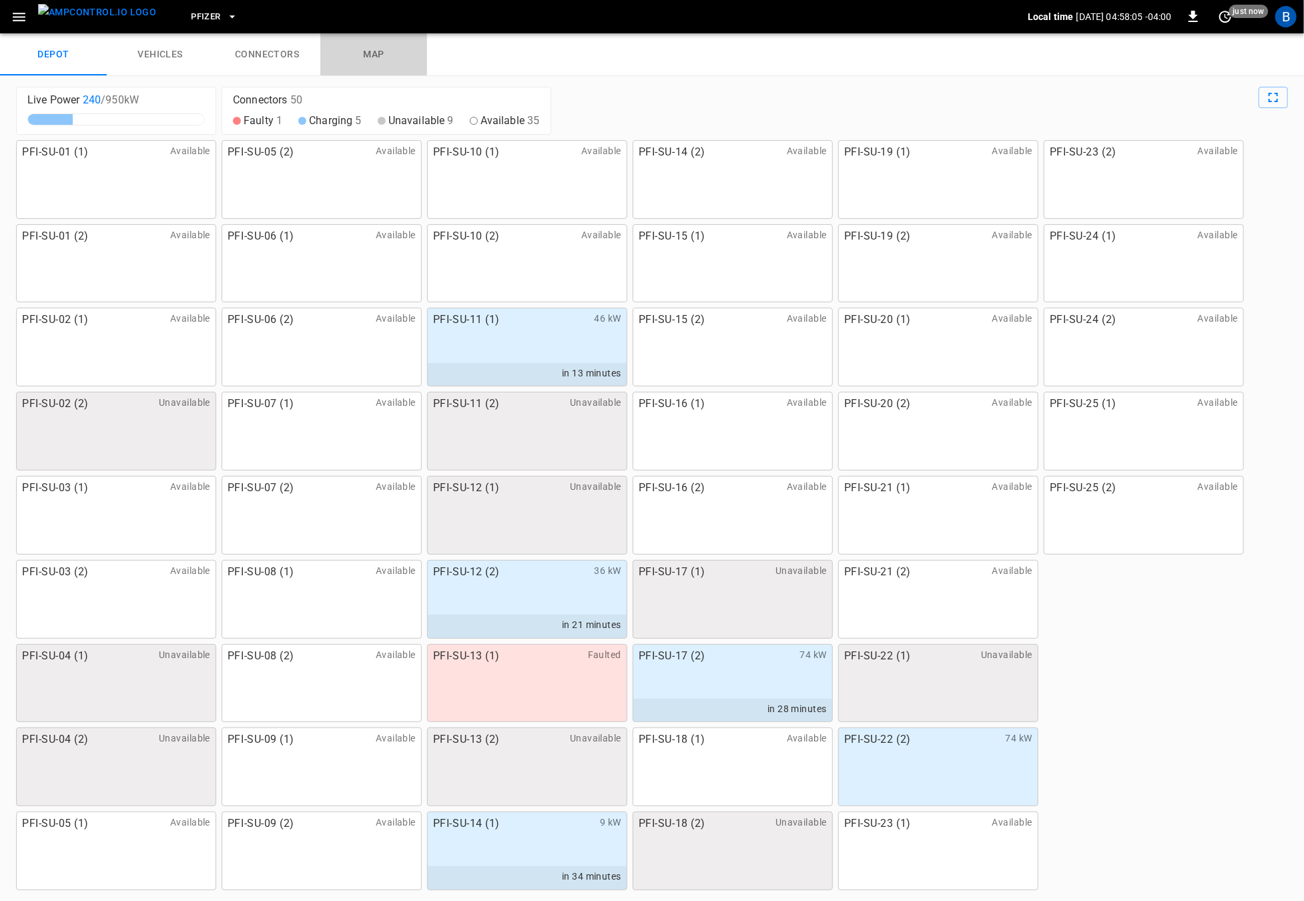
click at [360, 49] on link "map" at bounding box center [373, 54] width 107 height 43
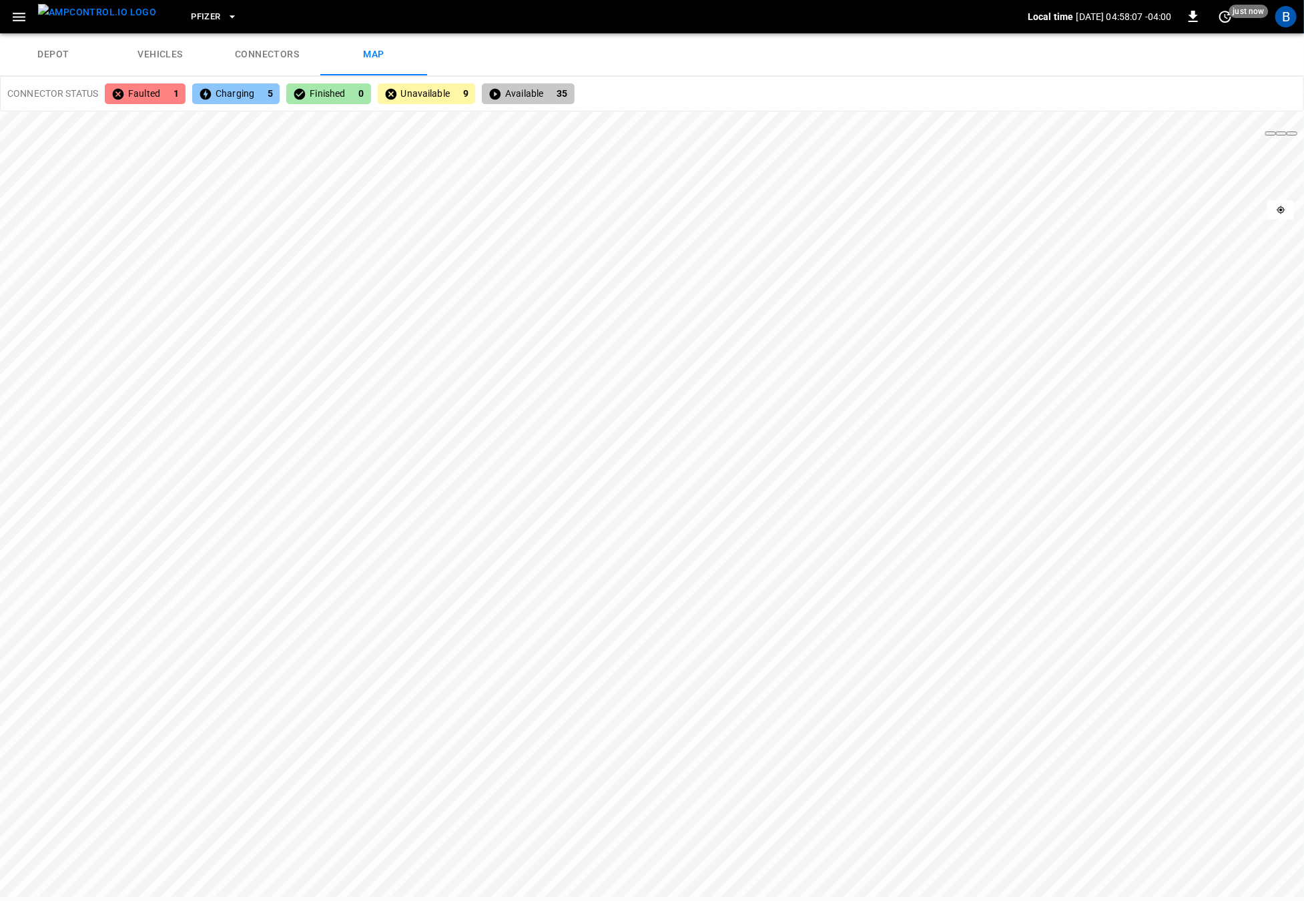
click at [179, 47] on link "vehicles" at bounding box center [160, 54] width 107 height 43
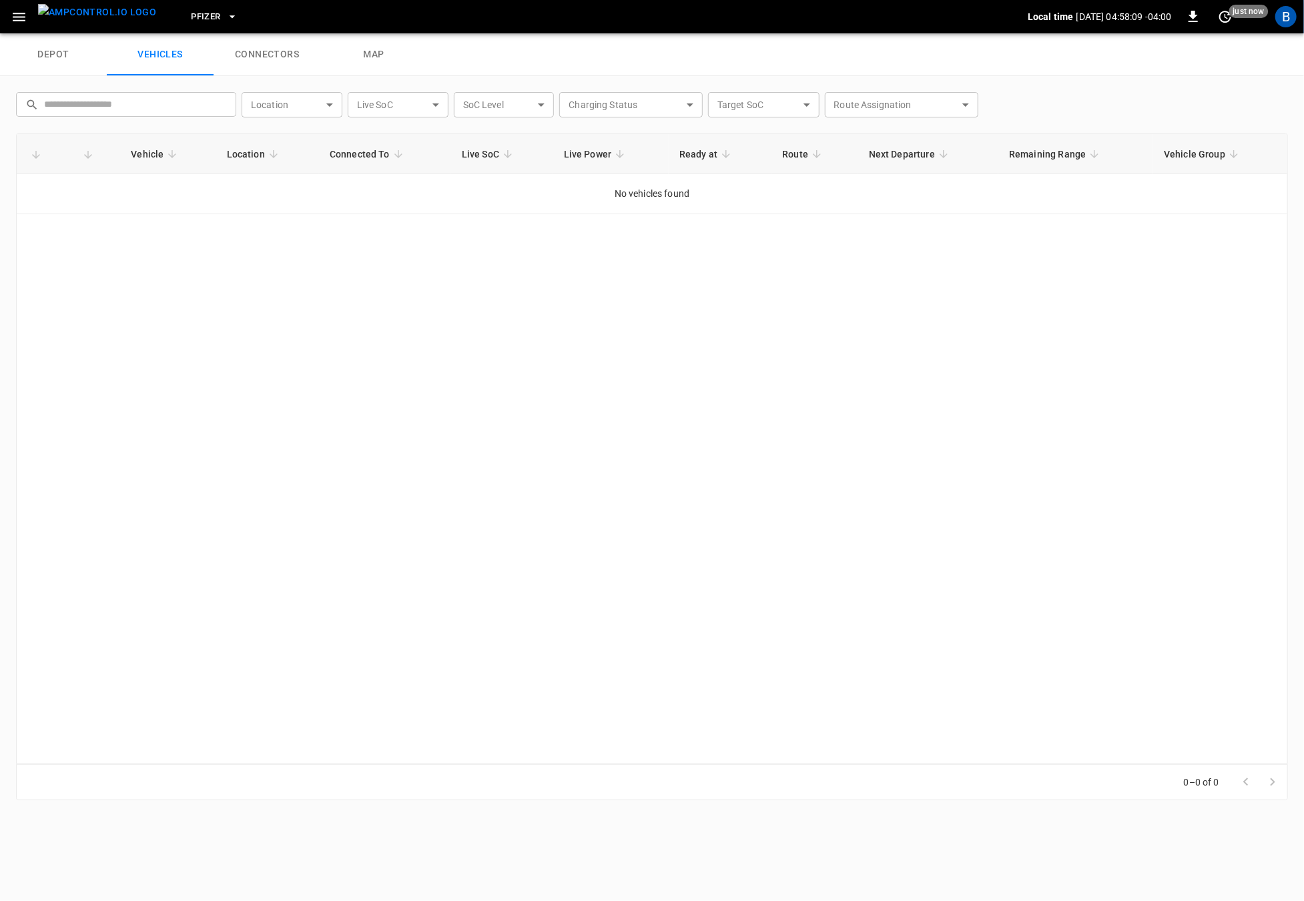
click at [279, 49] on link "connectors" at bounding box center [267, 54] width 107 height 43
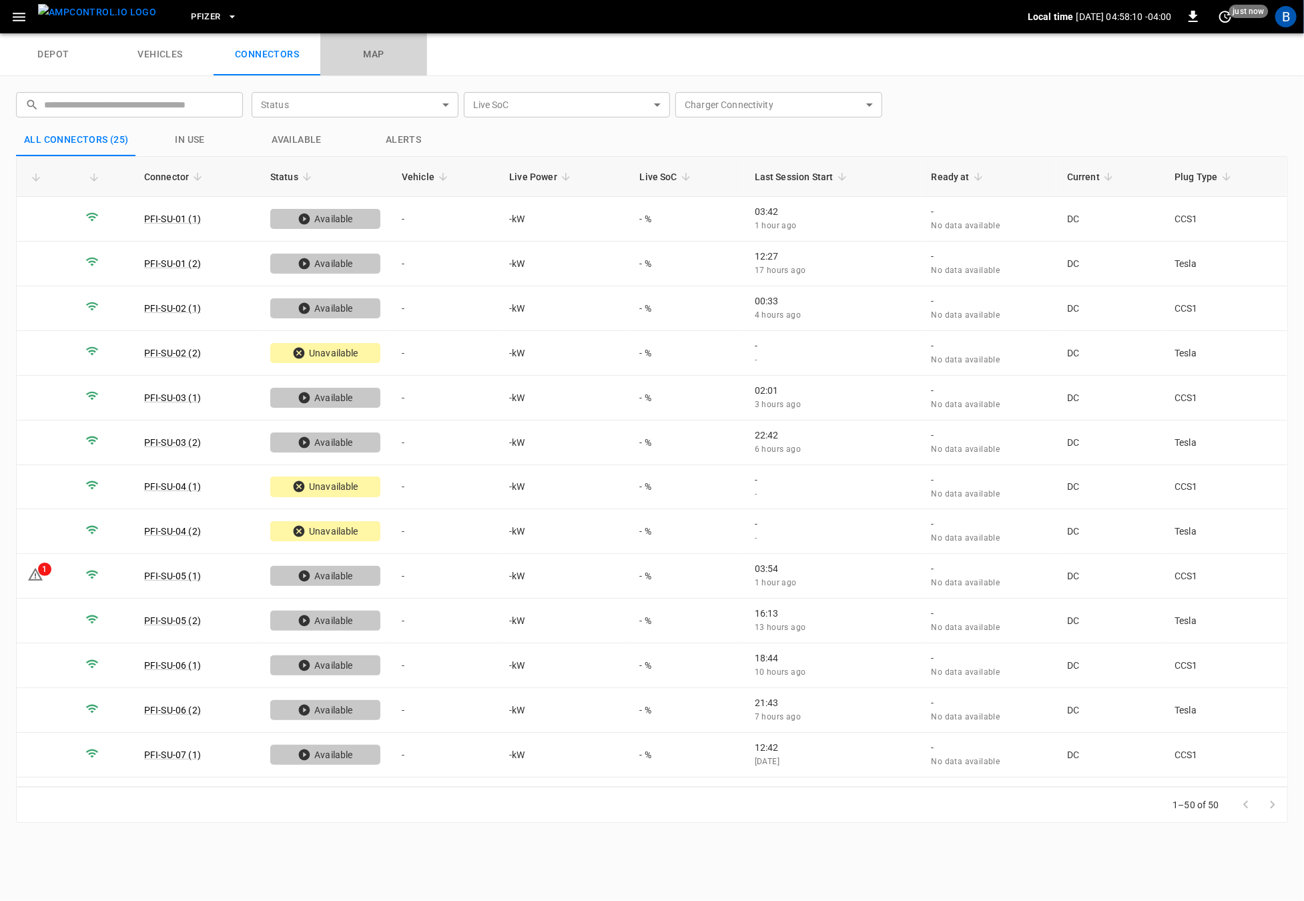
click at [376, 58] on link "map" at bounding box center [373, 54] width 107 height 43
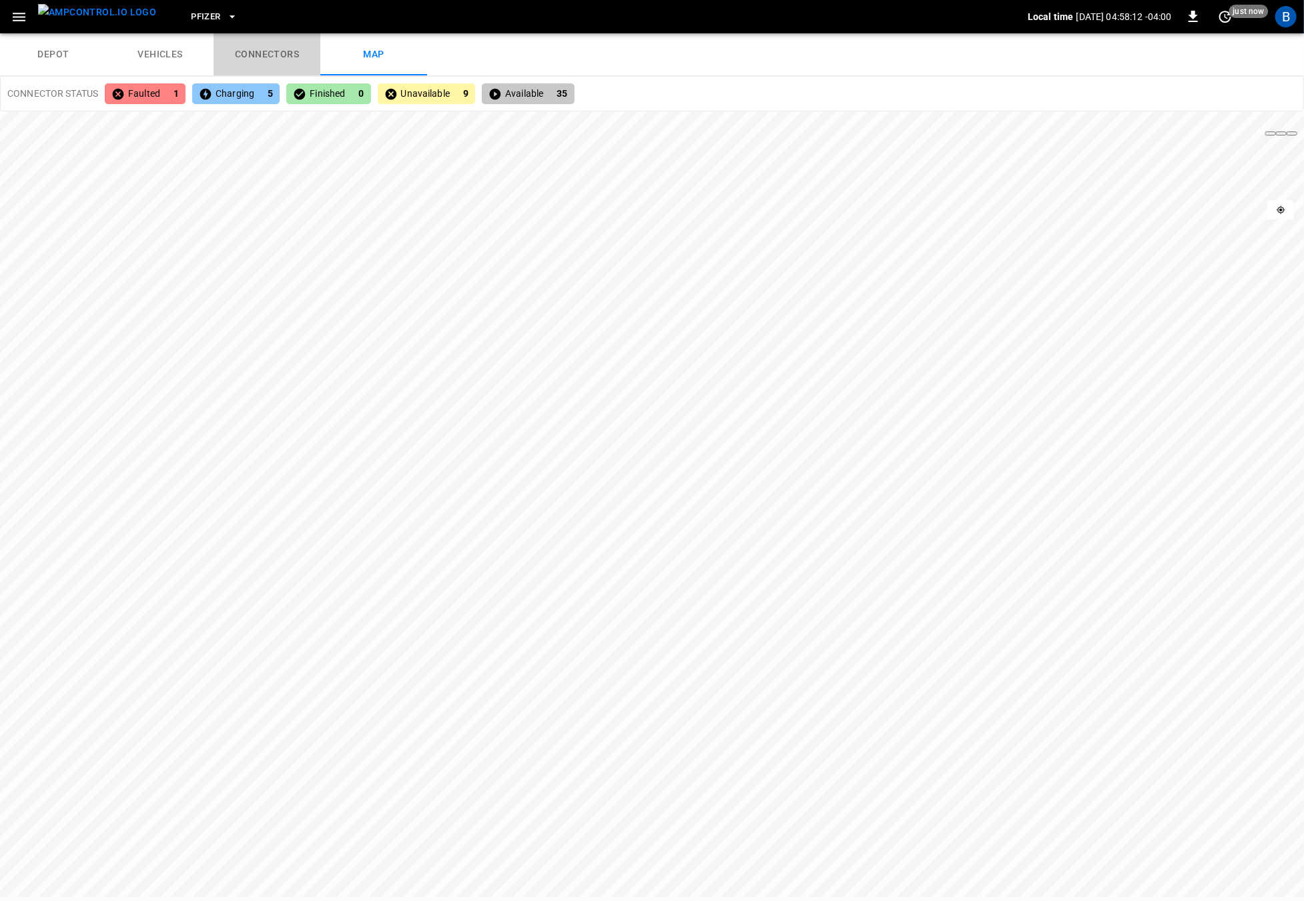
click at [284, 49] on link "connectors" at bounding box center [267, 54] width 107 height 43
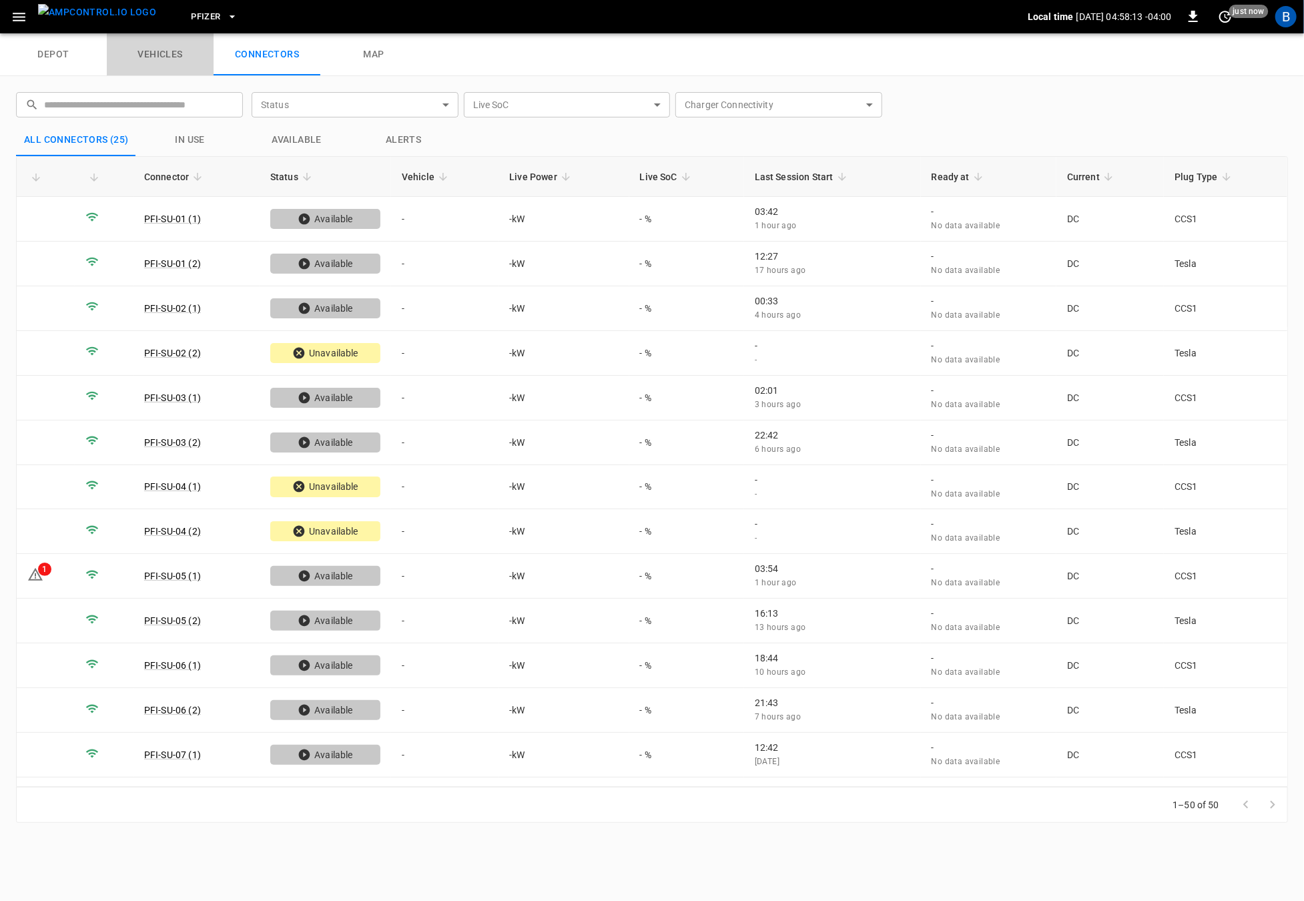
click at [171, 59] on link "vehicles" at bounding box center [160, 54] width 107 height 43
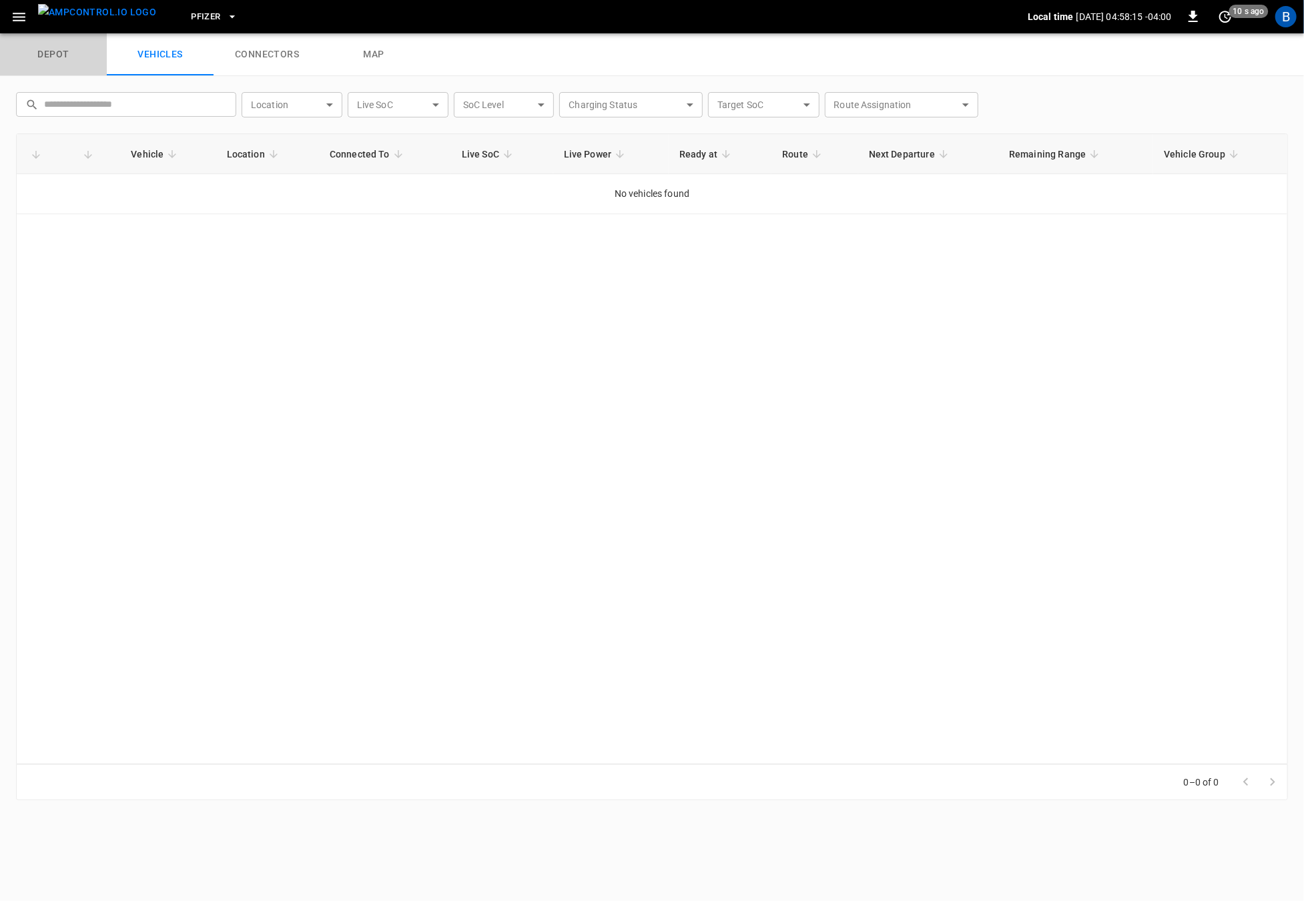
click at [45, 47] on link "depot" at bounding box center [53, 54] width 107 height 43
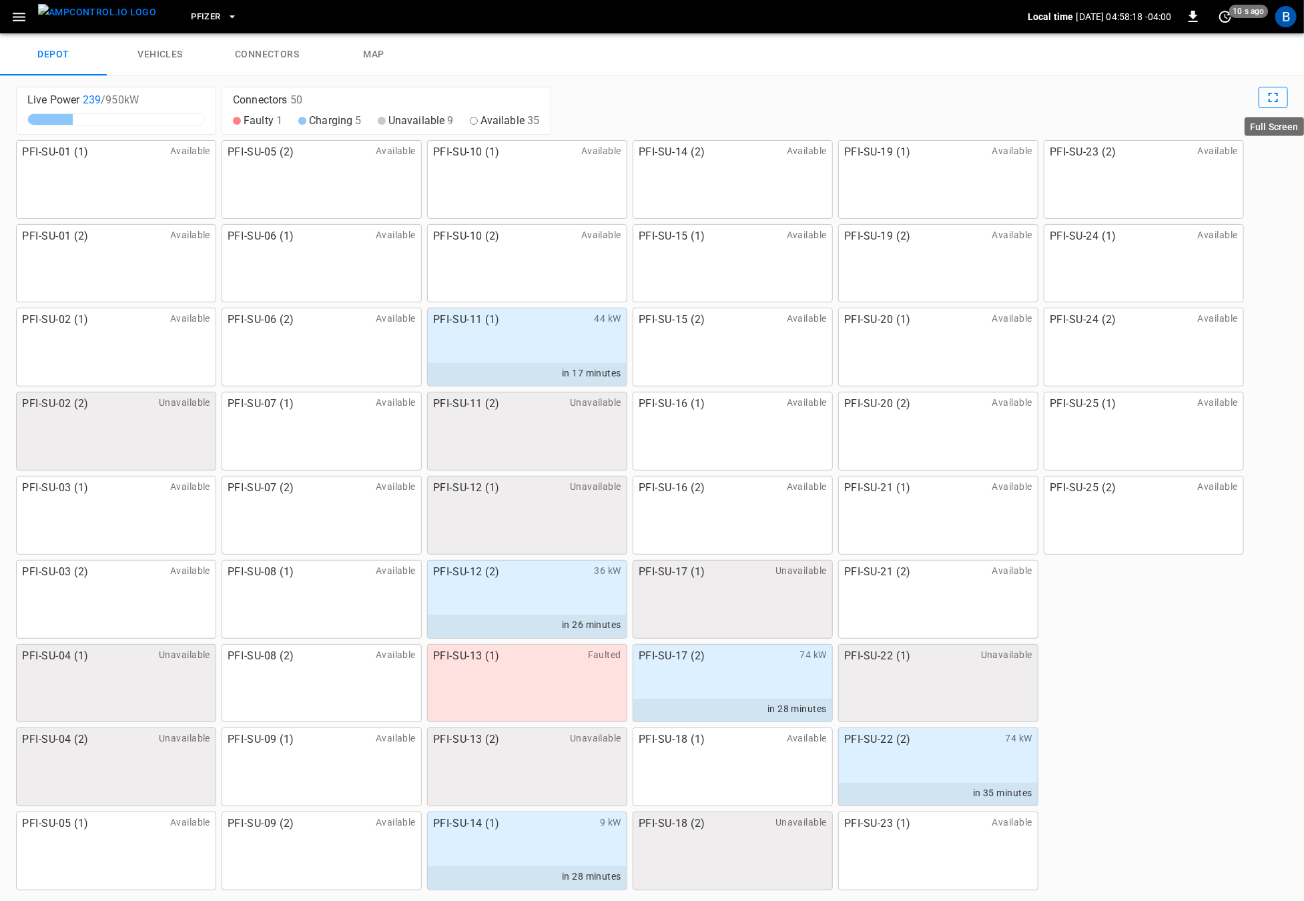
click at [1281, 95] on button "Full Screen" at bounding box center [1272, 97] width 29 height 21
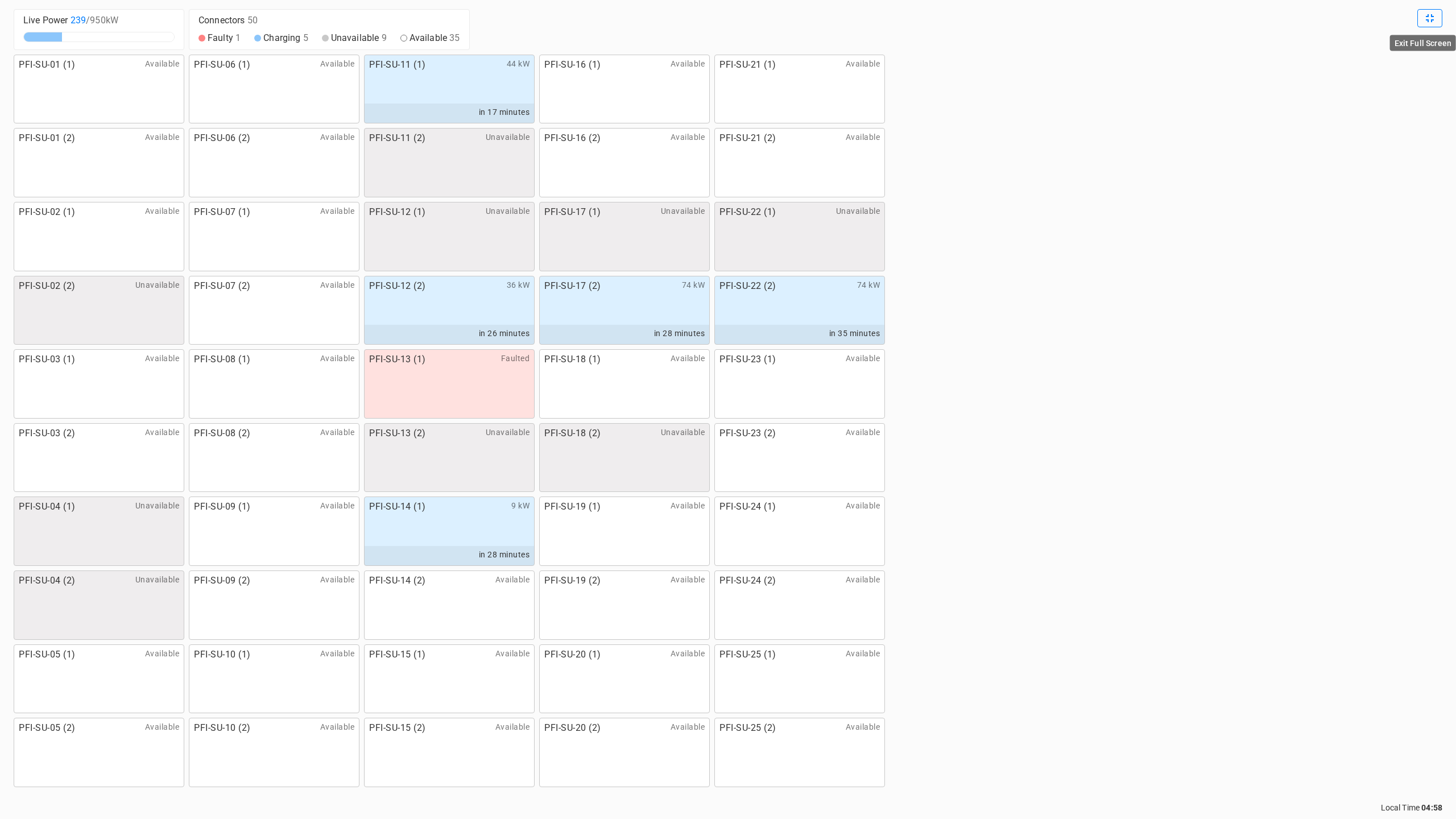
click at [1111, 25] on button "Exit Full Screen" at bounding box center [1430, 18] width 25 height 18
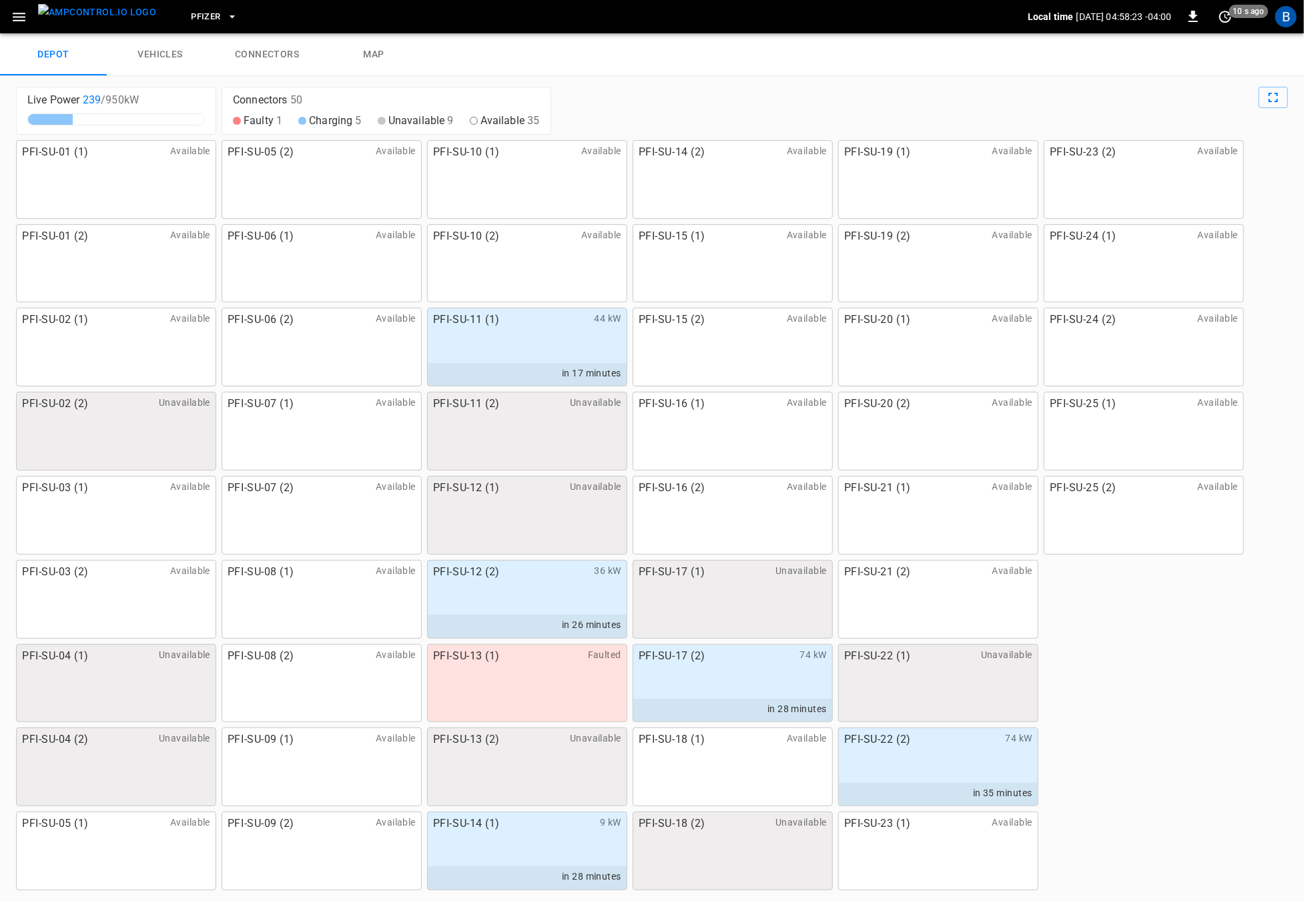
click at [70, 8] on img "menu" at bounding box center [97, 12] width 118 height 17
